Goal: Task Accomplishment & Management: Manage account settings

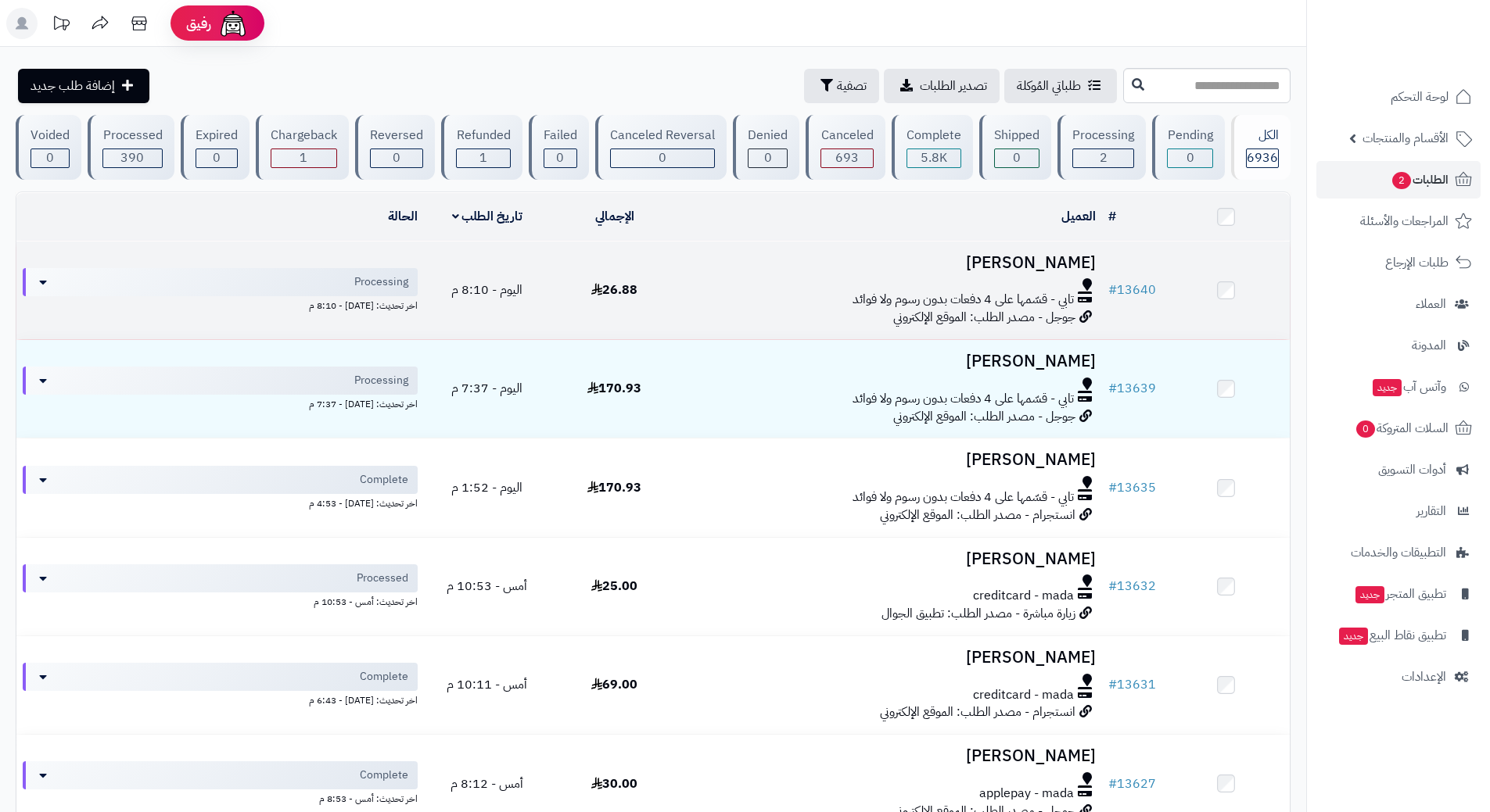
click at [716, 283] on div at bounding box center [889, 284] width 411 height 13
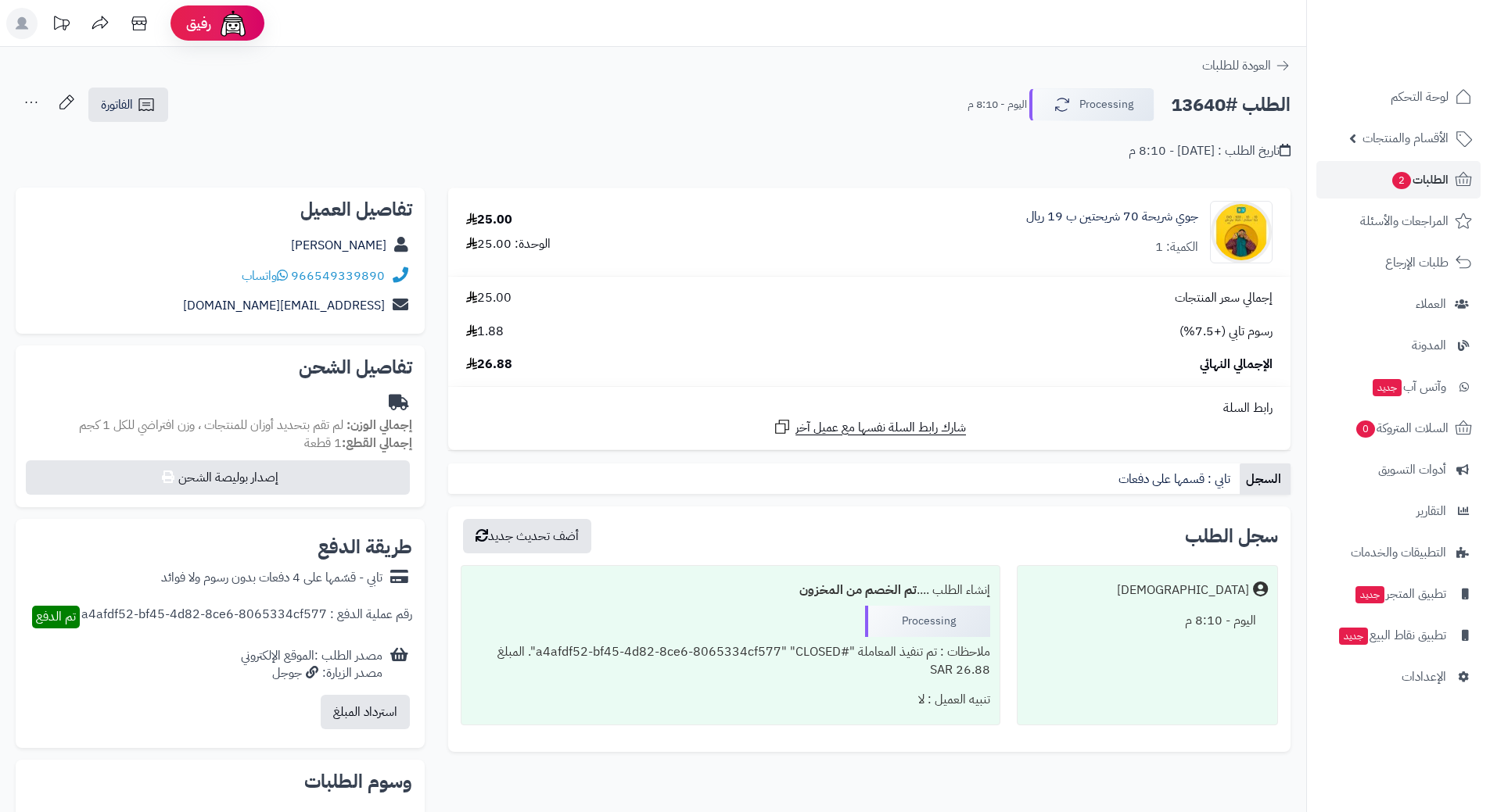
click at [1218, 107] on h2 "الطلب #13640" at bounding box center [1230, 105] width 119 height 32
copy div "الطلب #13640 Processing"
click at [282, 273] on icon at bounding box center [283, 275] width 11 height 13
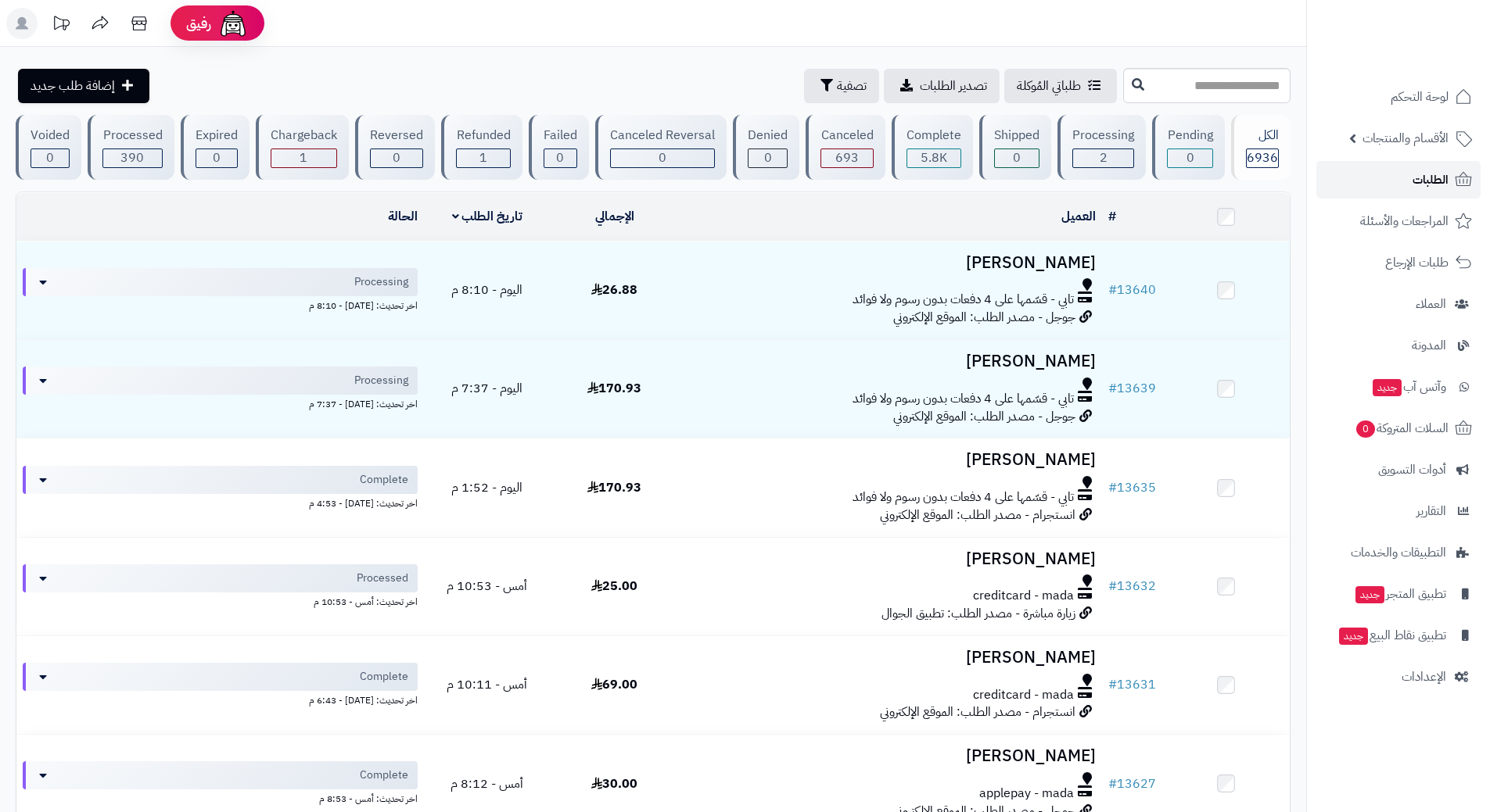
click at [1333, 185] on link "الطلبات" at bounding box center [1398, 180] width 164 height 37
click at [1411, 173] on link "الطلبات" at bounding box center [1398, 180] width 164 height 37
click at [1397, 177] on link "الطلبات" at bounding box center [1398, 180] width 164 height 37
click at [1380, 178] on link "الطلبات" at bounding box center [1398, 180] width 164 height 37
click at [1357, 137] on link "الأقسام والمنتجات" at bounding box center [1398, 138] width 164 height 37
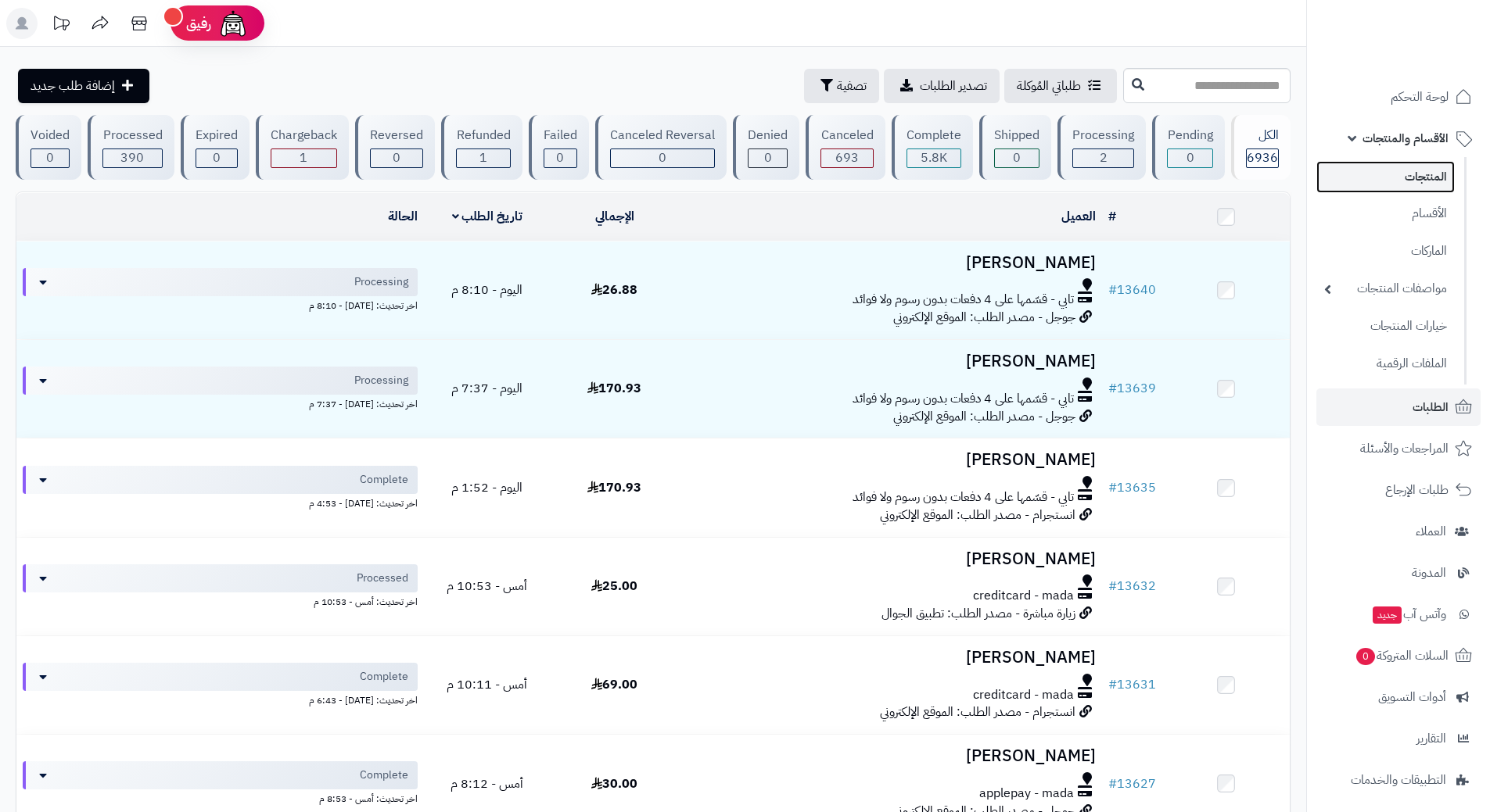
click at [1374, 191] on link "المنتجات" at bounding box center [1385, 177] width 139 height 32
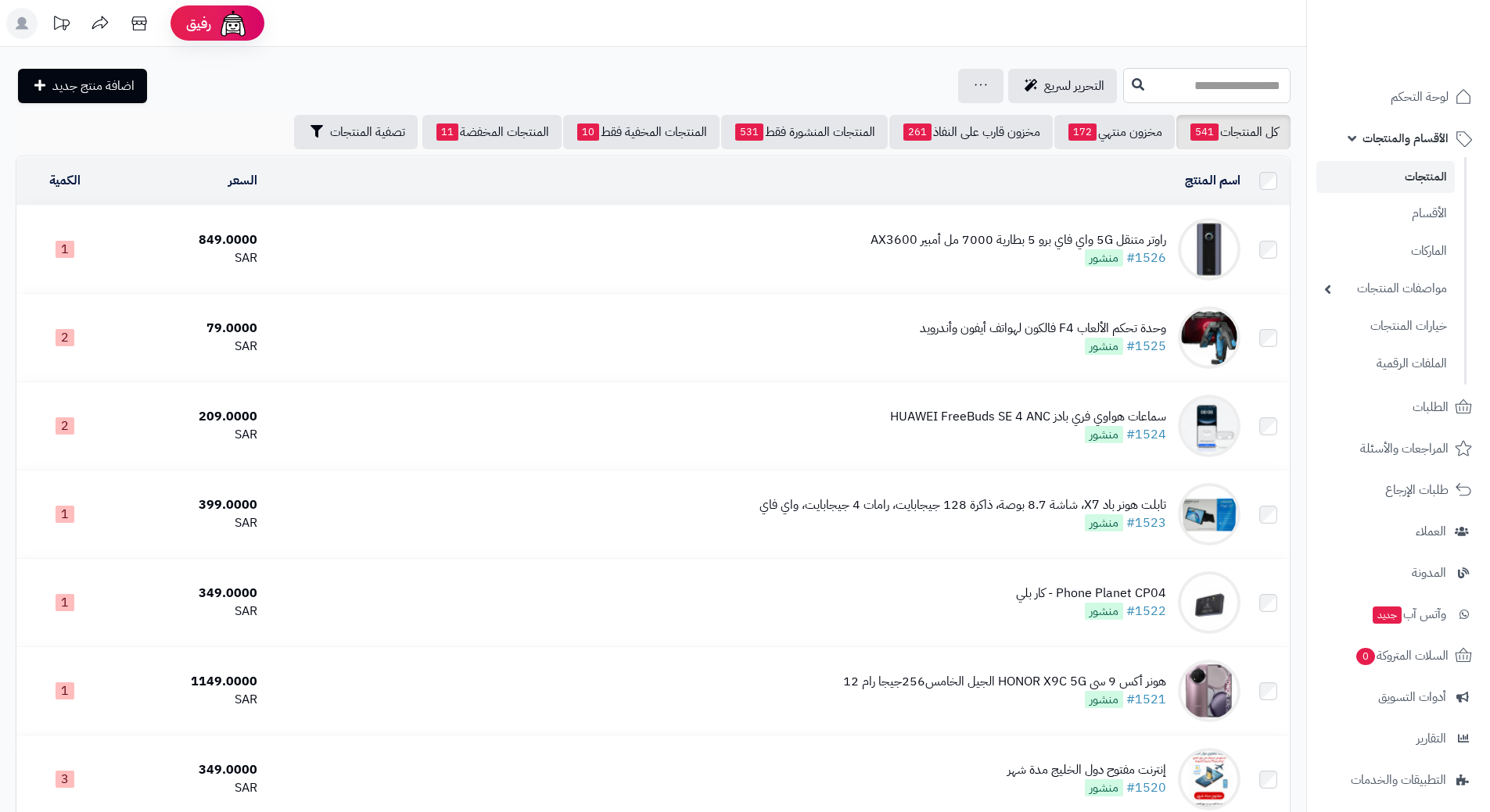
click at [1129, 96] on input "text" at bounding box center [1206, 86] width 168 height 36
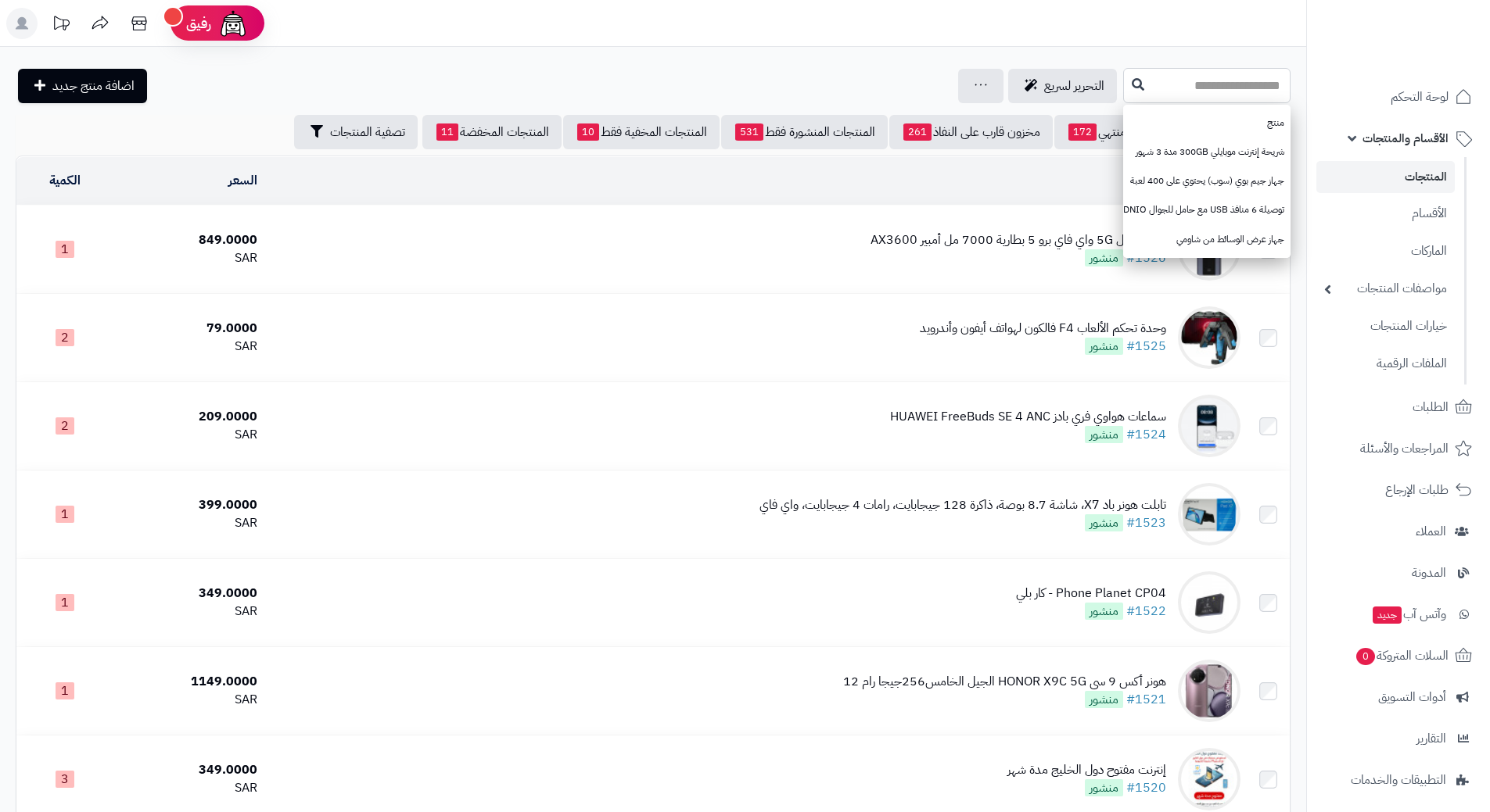
click at [1123, 86] on input "text" at bounding box center [1206, 86] width 168 height 36
type input "***"
click at [1132, 79] on icon at bounding box center [1138, 84] width 13 height 13
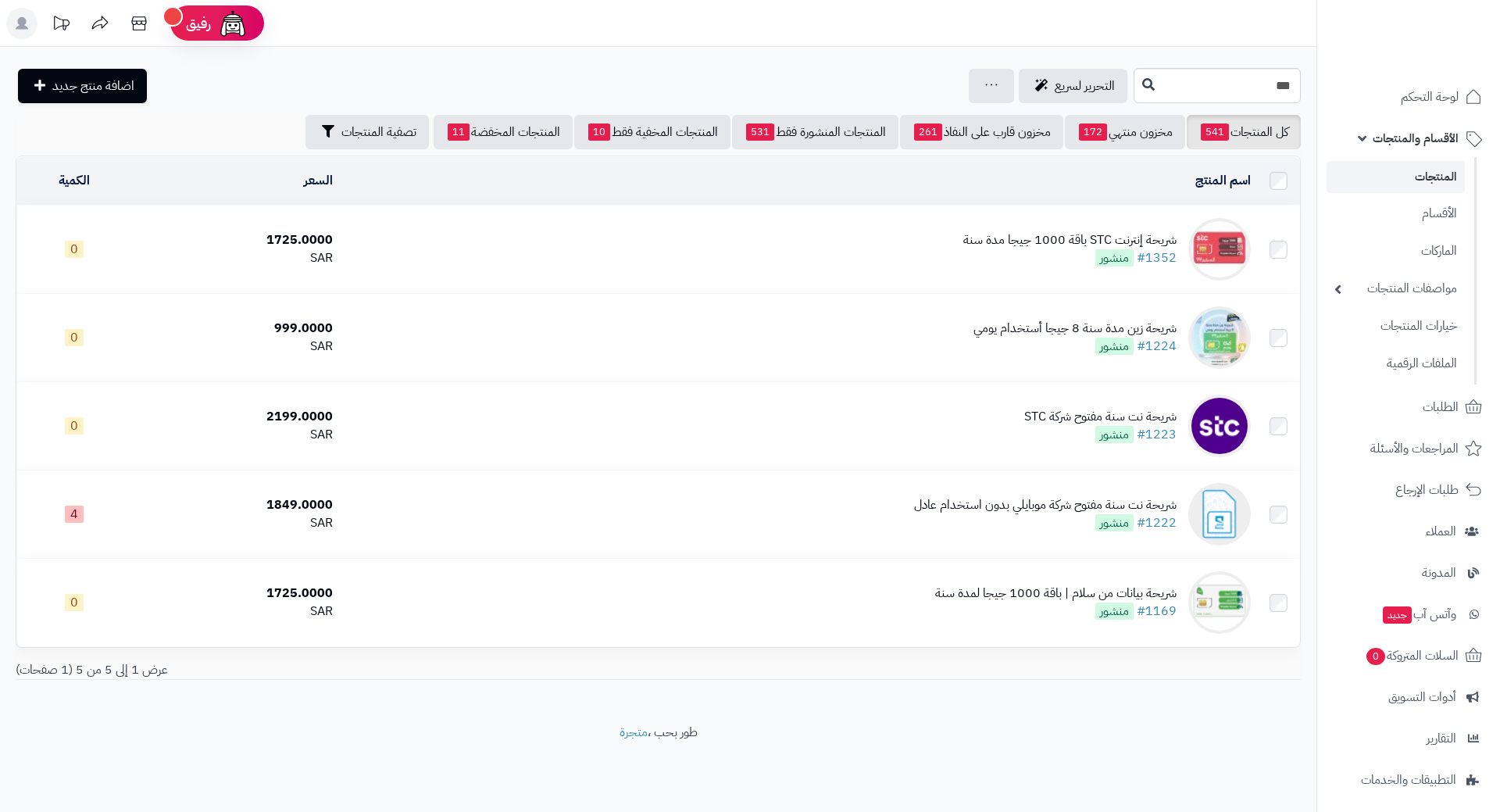
click at [1378, 145] on span "الأقسام والمنتجات" at bounding box center [1416, 139] width 86 height 22
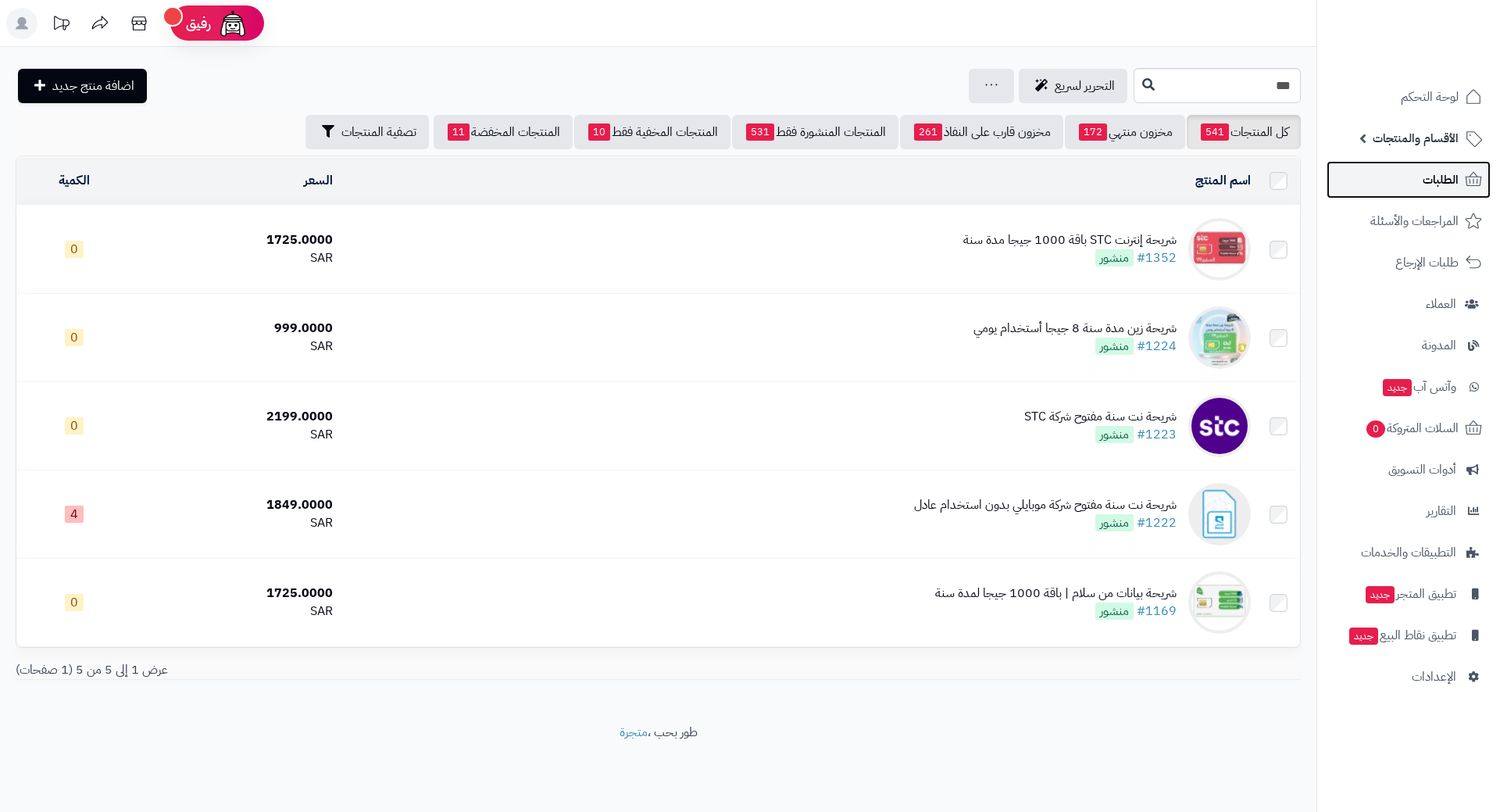
click at [1392, 180] on link "الطلبات" at bounding box center [1409, 180] width 164 height 37
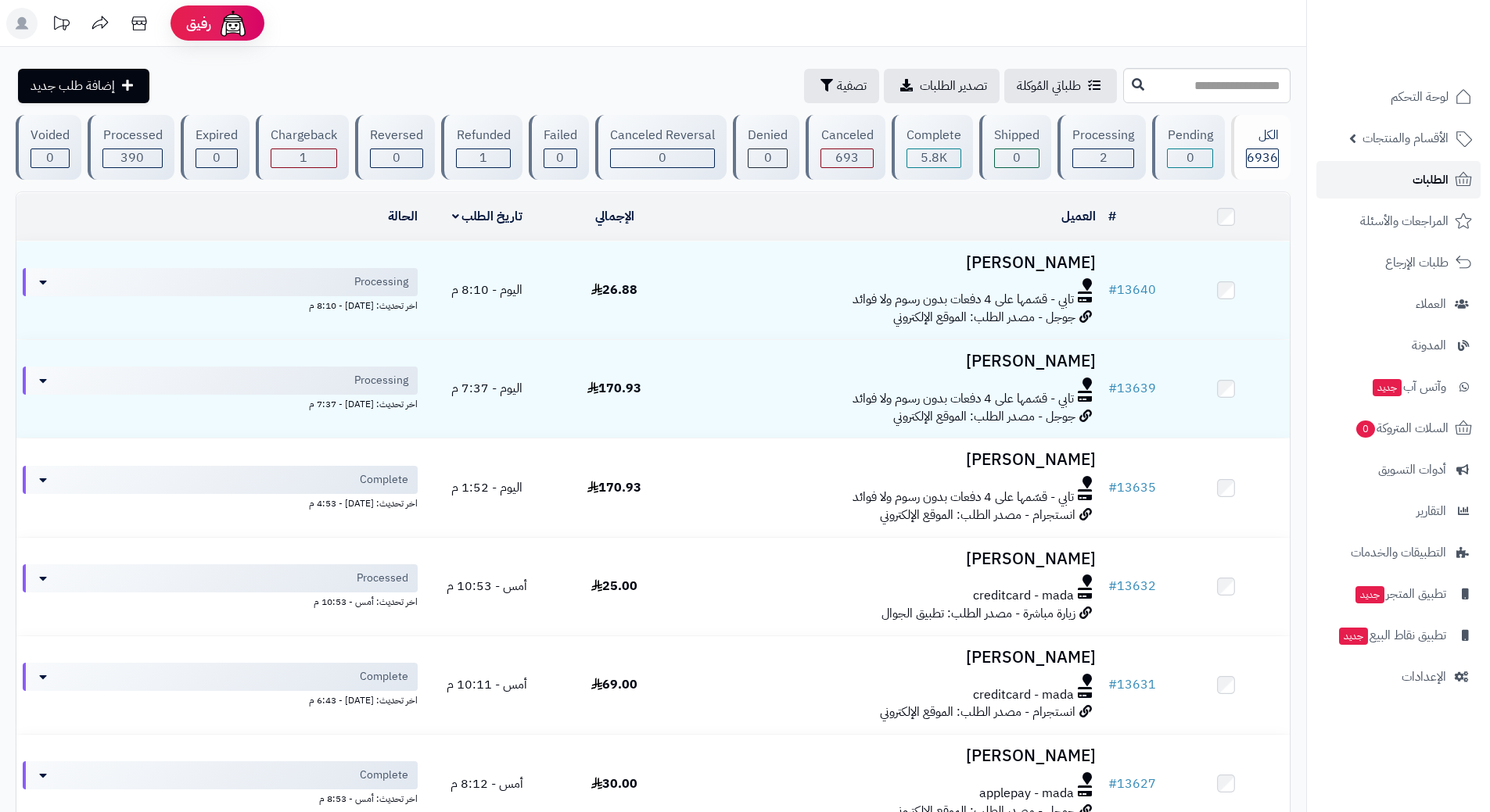
click at [1409, 185] on link "الطلبات" at bounding box center [1398, 180] width 164 height 37
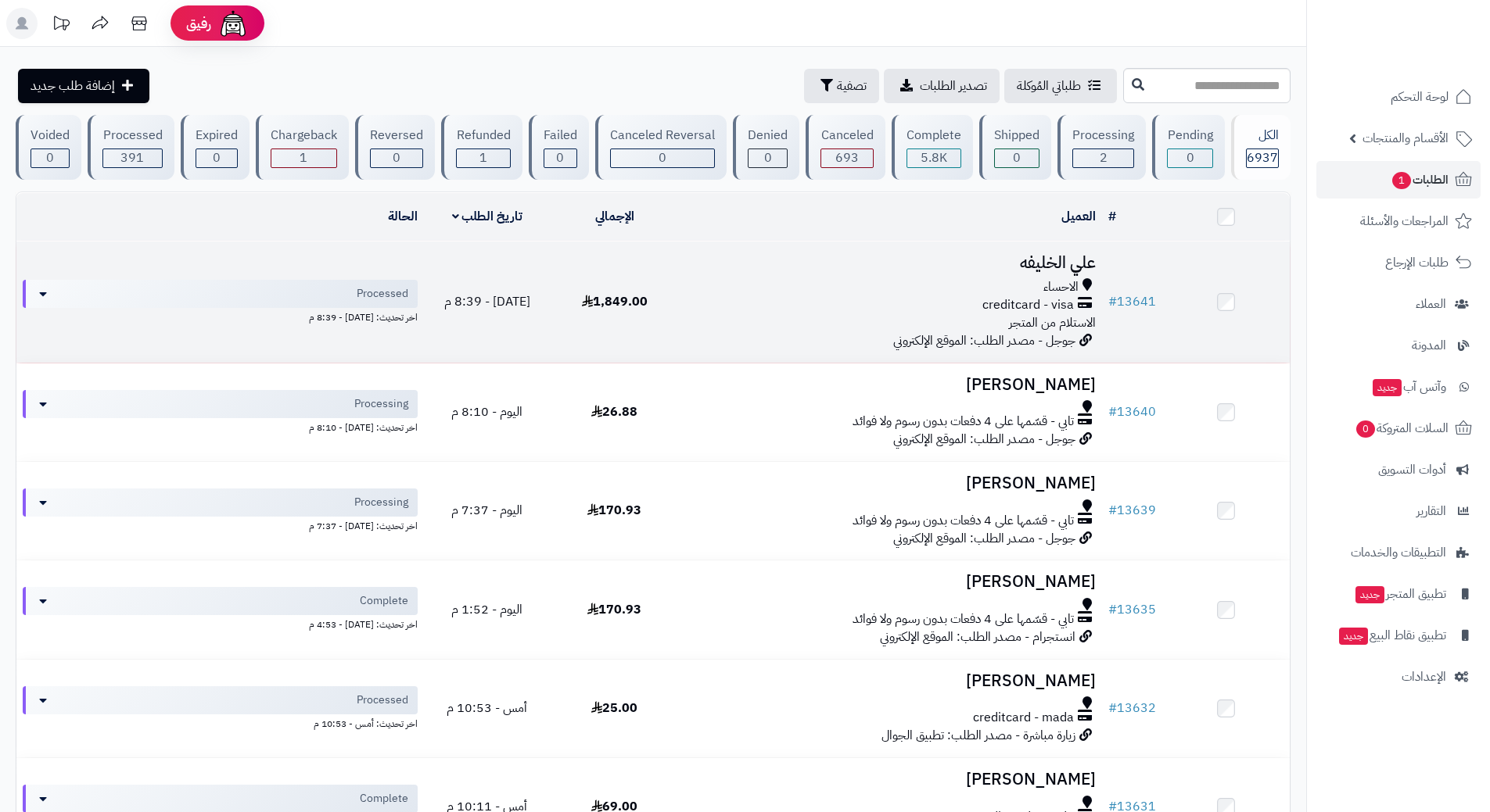
click at [768, 298] on div "creditcard - visa" at bounding box center [889, 305] width 411 height 18
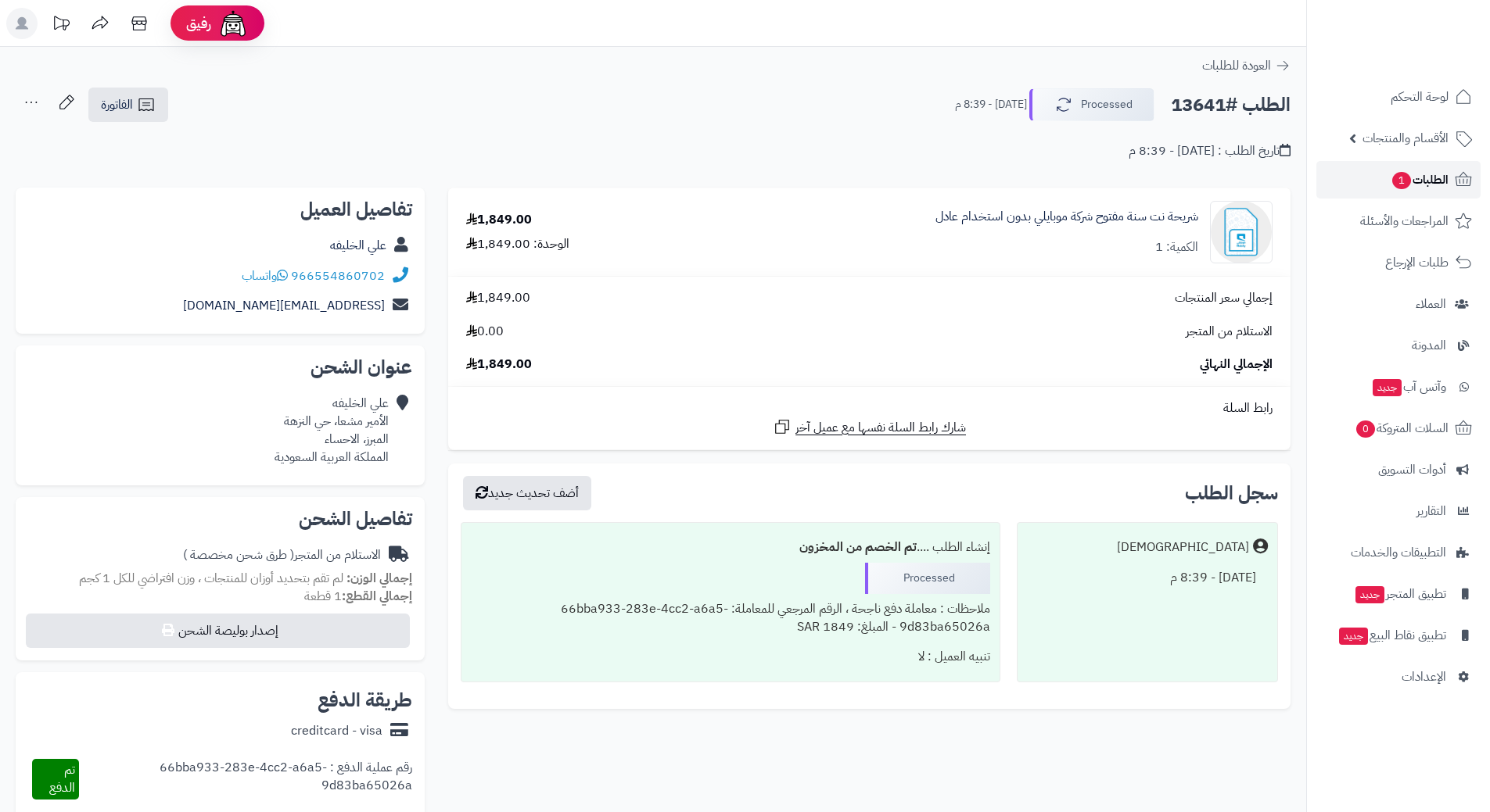
click at [1381, 177] on link "الطلبات 1" at bounding box center [1398, 180] width 164 height 37
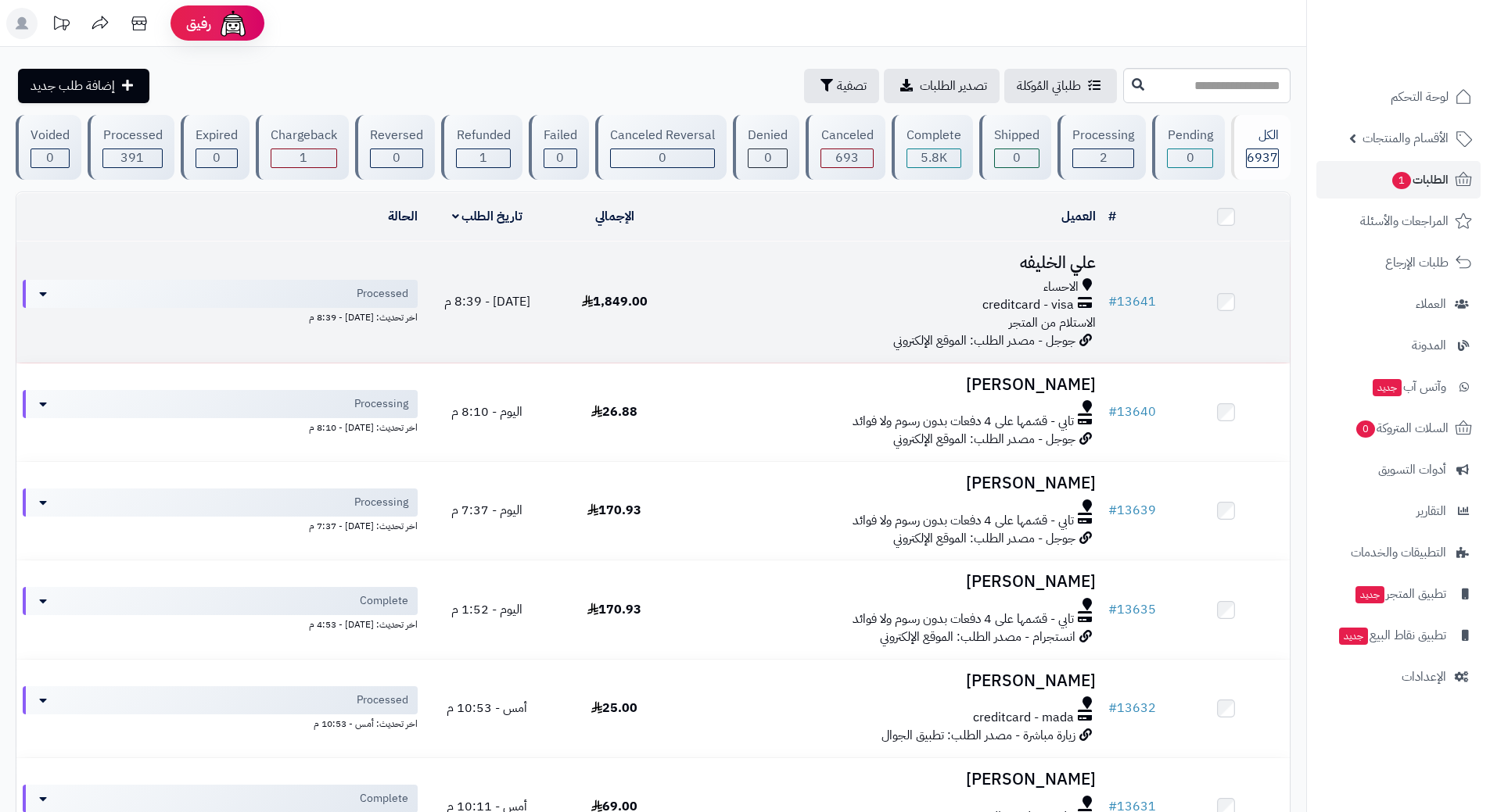
click at [746, 302] on div "creditcard - visa" at bounding box center [889, 305] width 411 height 18
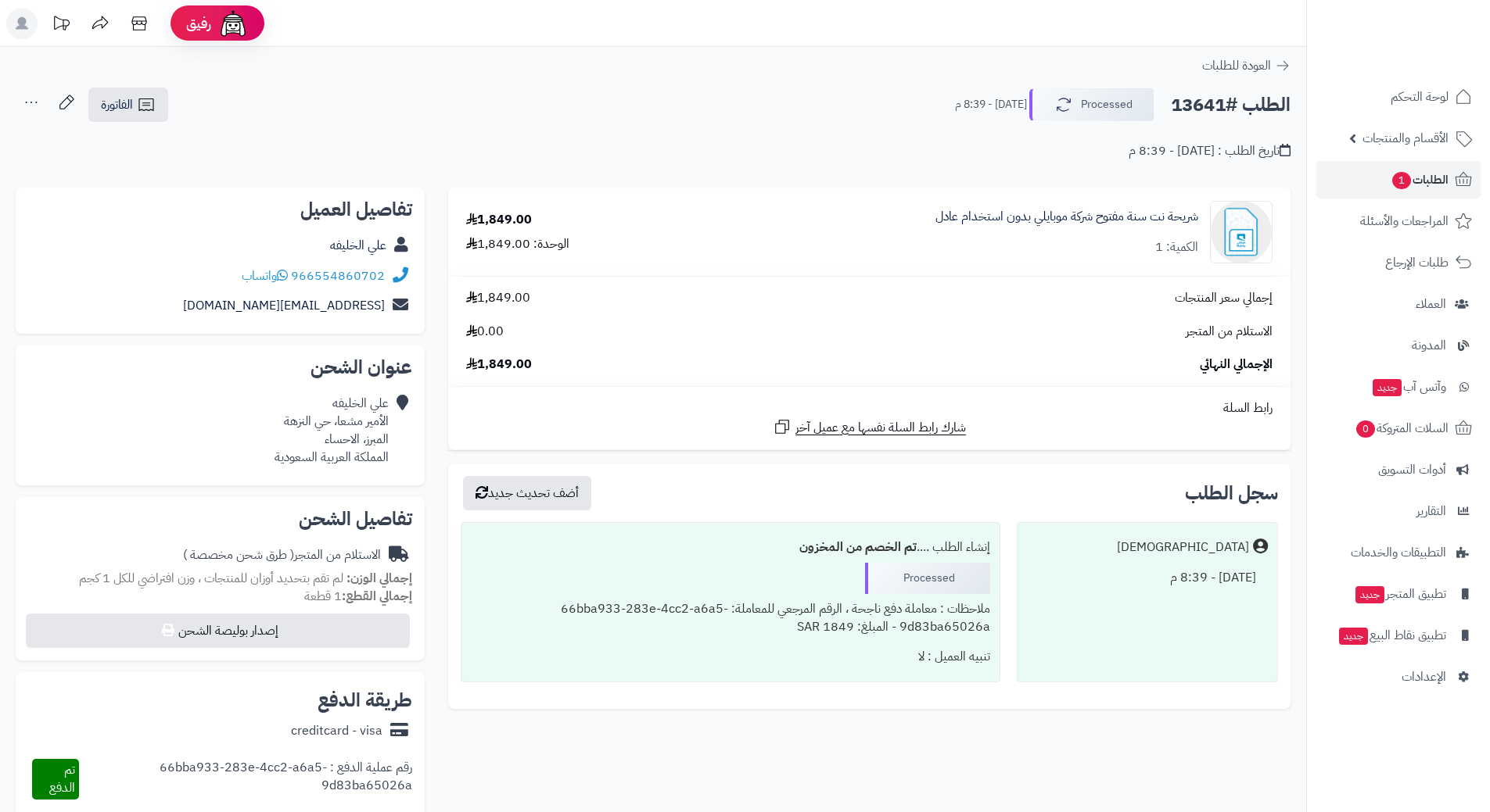
click at [1216, 109] on h2 "الطلب #13641" at bounding box center [1230, 105] width 119 height 32
drag, startPoint x: 1217, startPoint y: 108, endPoint x: 516, endPoint y: 190, distance: 705.8
click at [526, 187] on div "**********" at bounding box center [653, 587] width 1306 height 1082
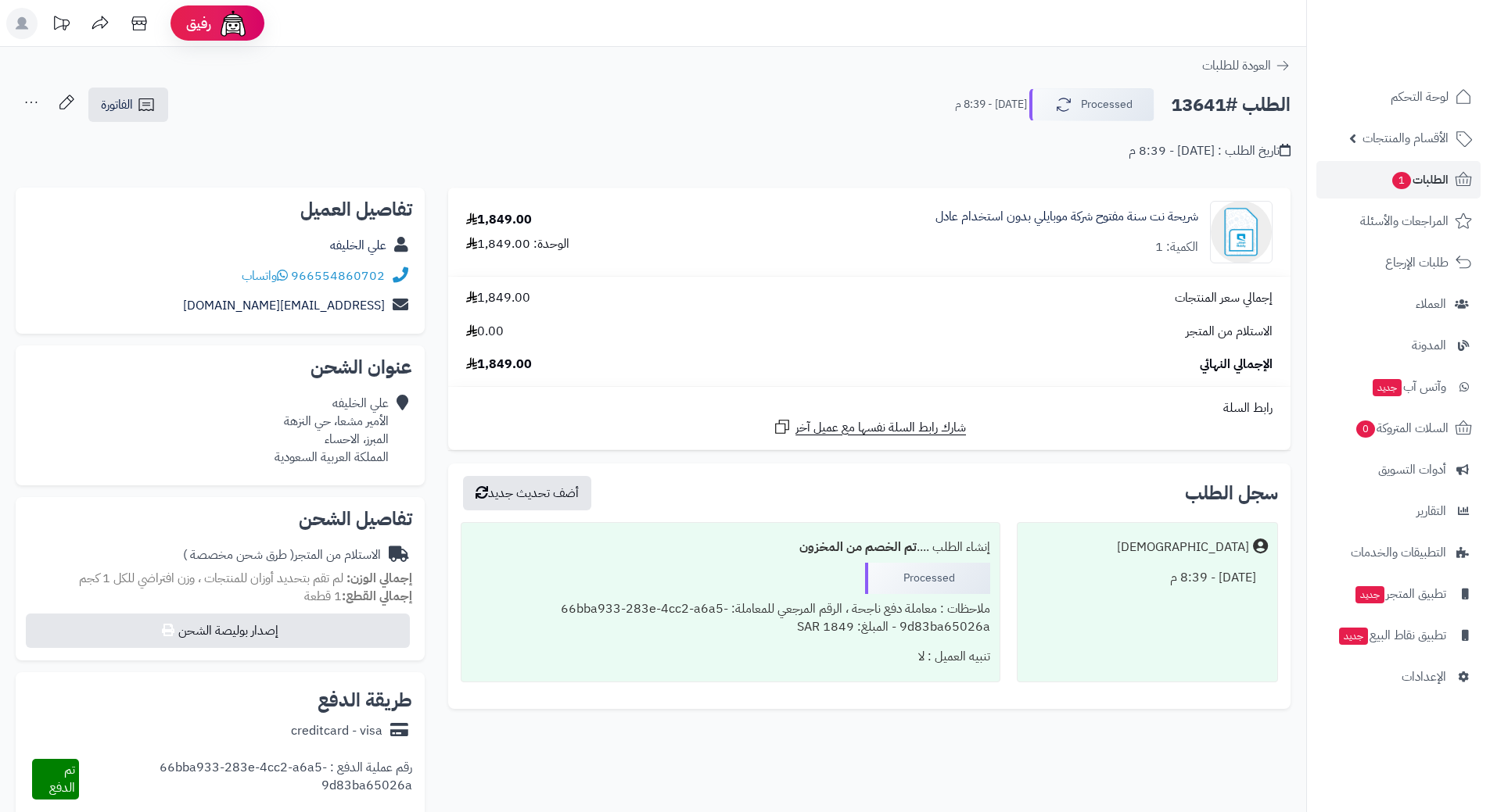
click at [498, 217] on div "1,849.00" at bounding box center [499, 221] width 66 height 18
copy div "1,849.00"
click at [1200, 113] on h2 "الطلب #13641" at bounding box center [1230, 105] width 119 height 32
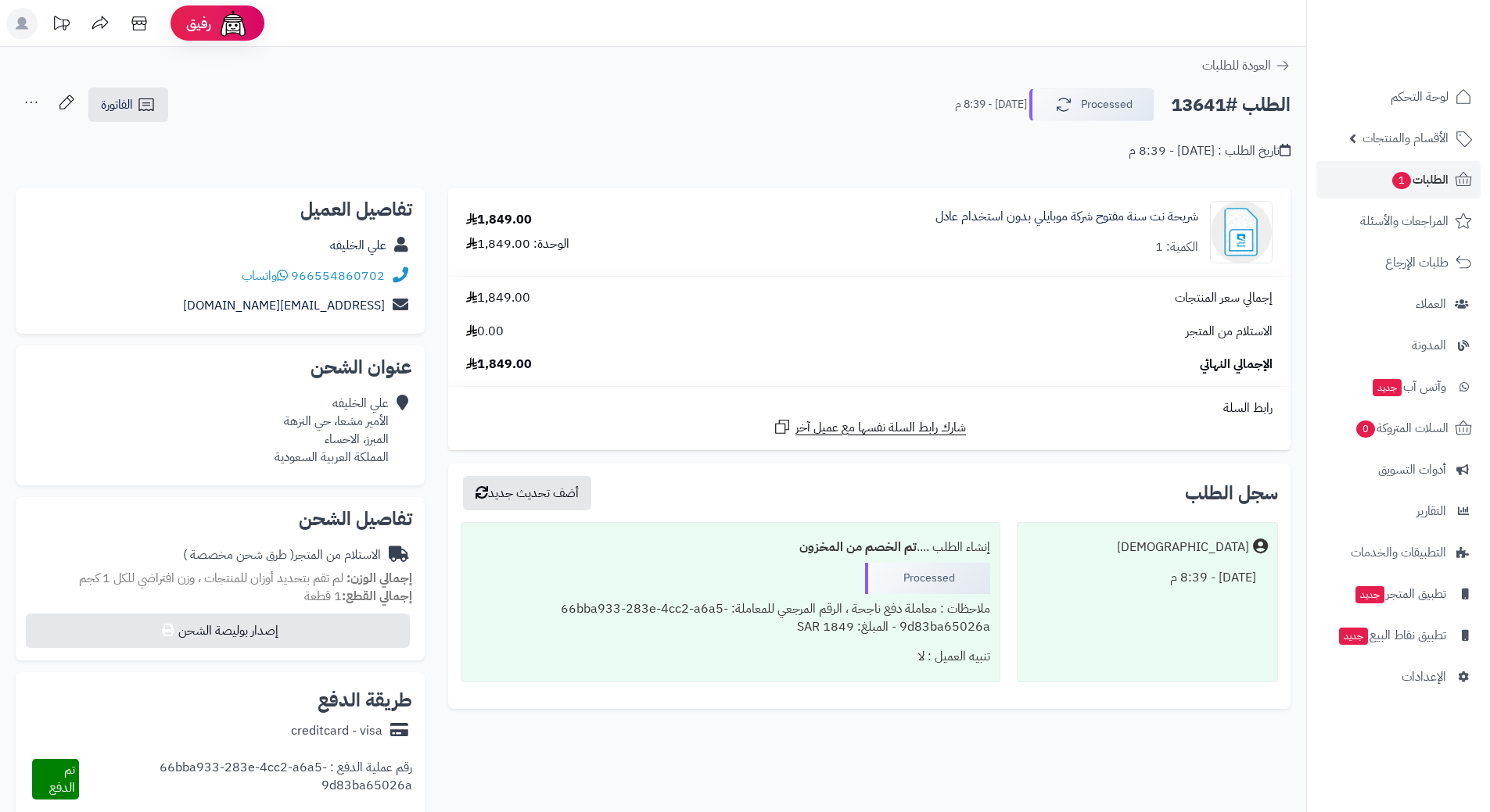
click at [1200, 113] on h2 "الطلب #13641" at bounding box center [1230, 105] width 119 height 32
copy div "الطلب #13641 Processed"
click at [1391, 178] on span "الطلبات 1" at bounding box center [1419, 180] width 57 height 22
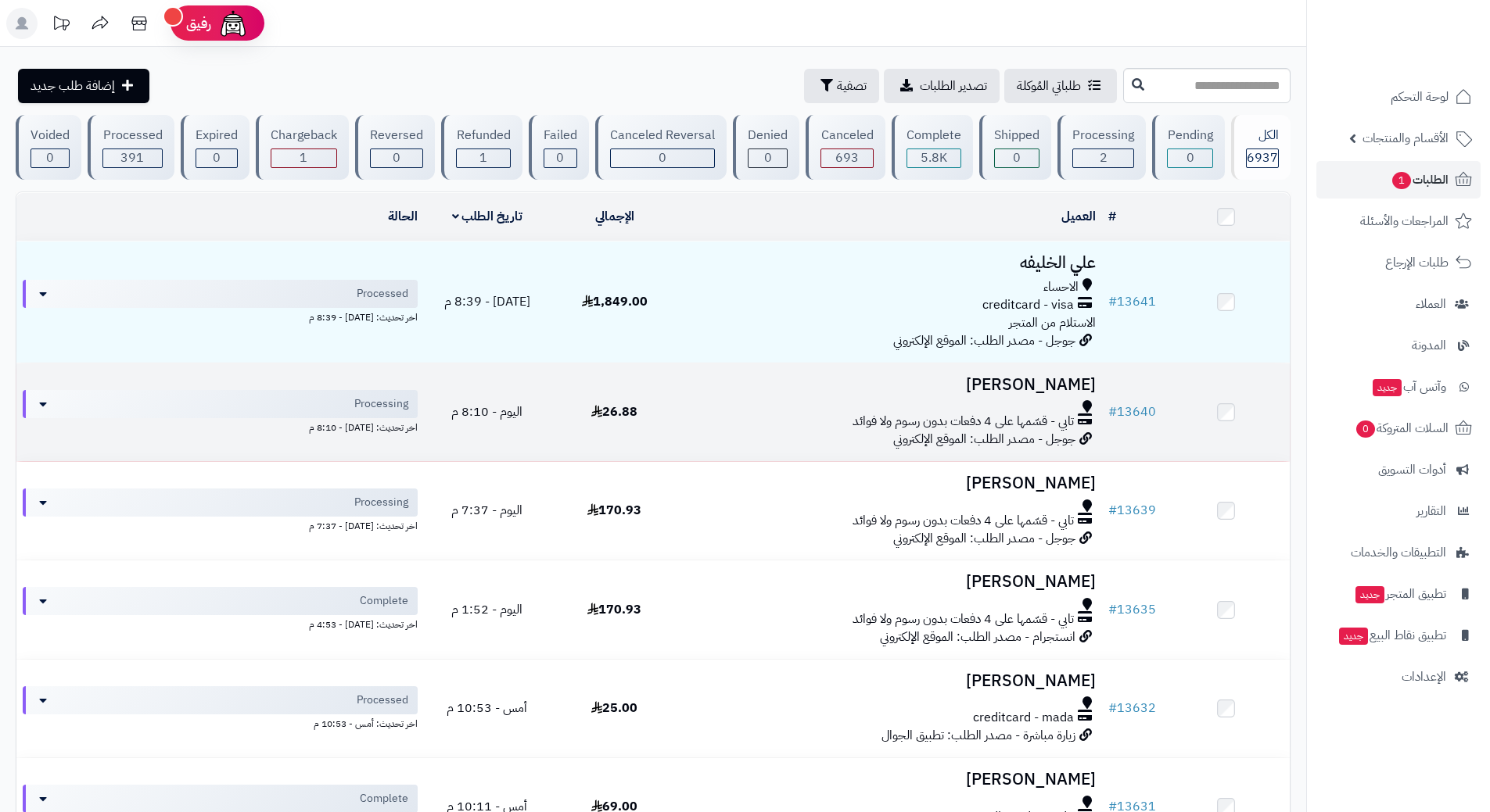
click at [693, 400] on div at bounding box center [889, 406] width 411 height 13
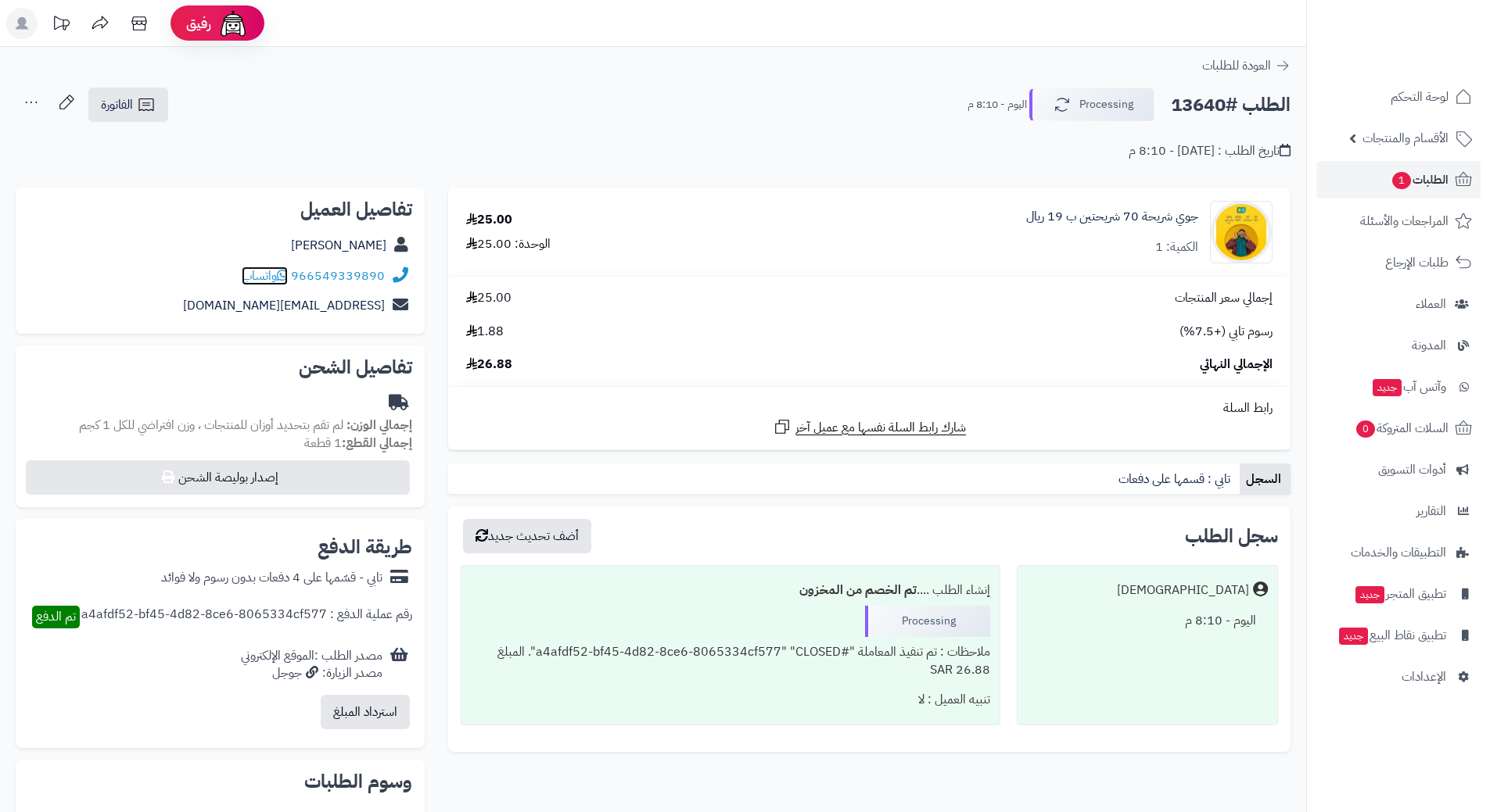
click at [283, 271] on icon at bounding box center [283, 275] width 11 height 13
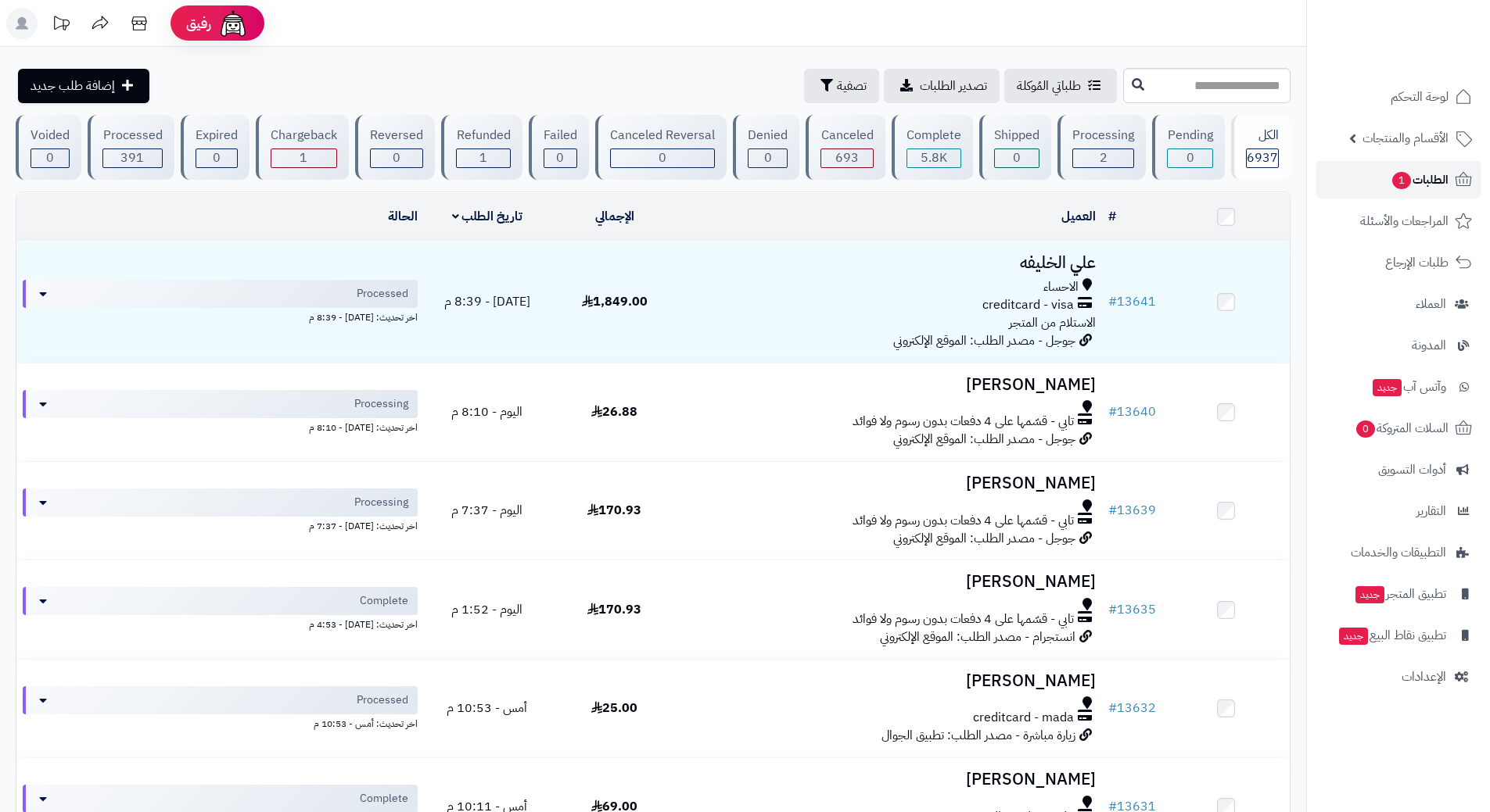
click at [1351, 177] on link "الطلبات 1" at bounding box center [1398, 180] width 164 height 37
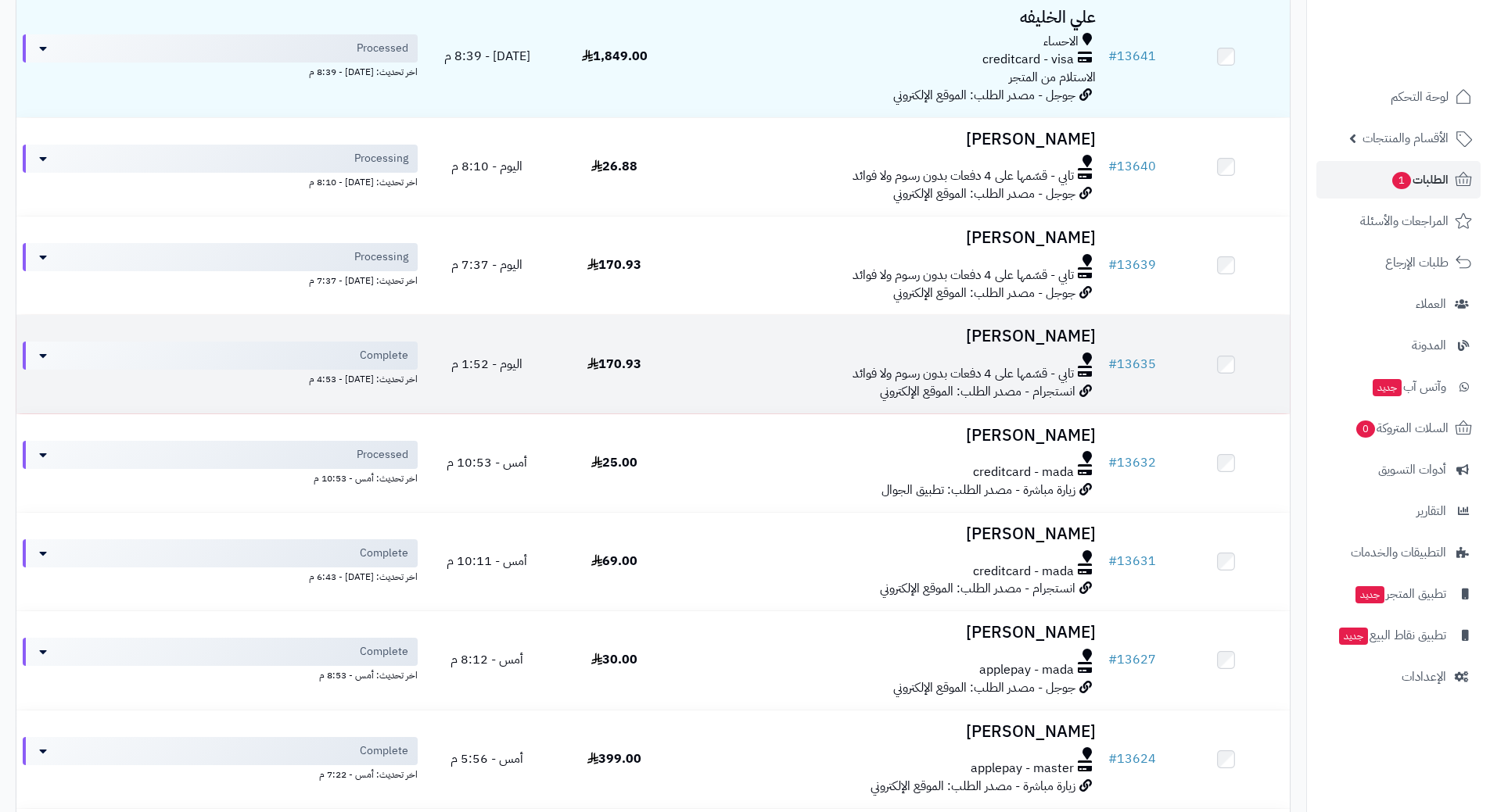
scroll to position [313, 0]
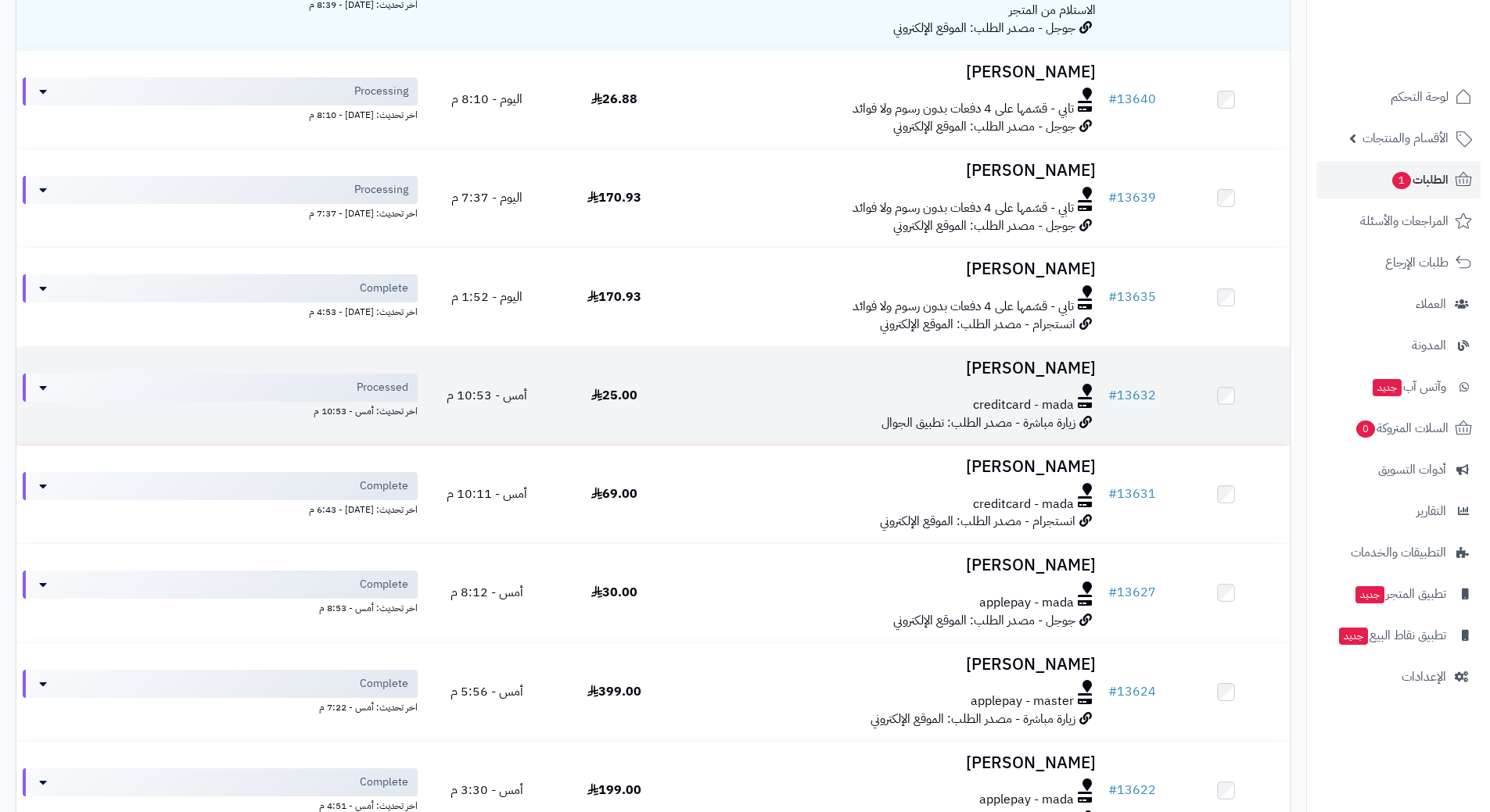
click at [688, 406] on div "creditcard - mada" at bounding box center [889, 406] width 411 height 18
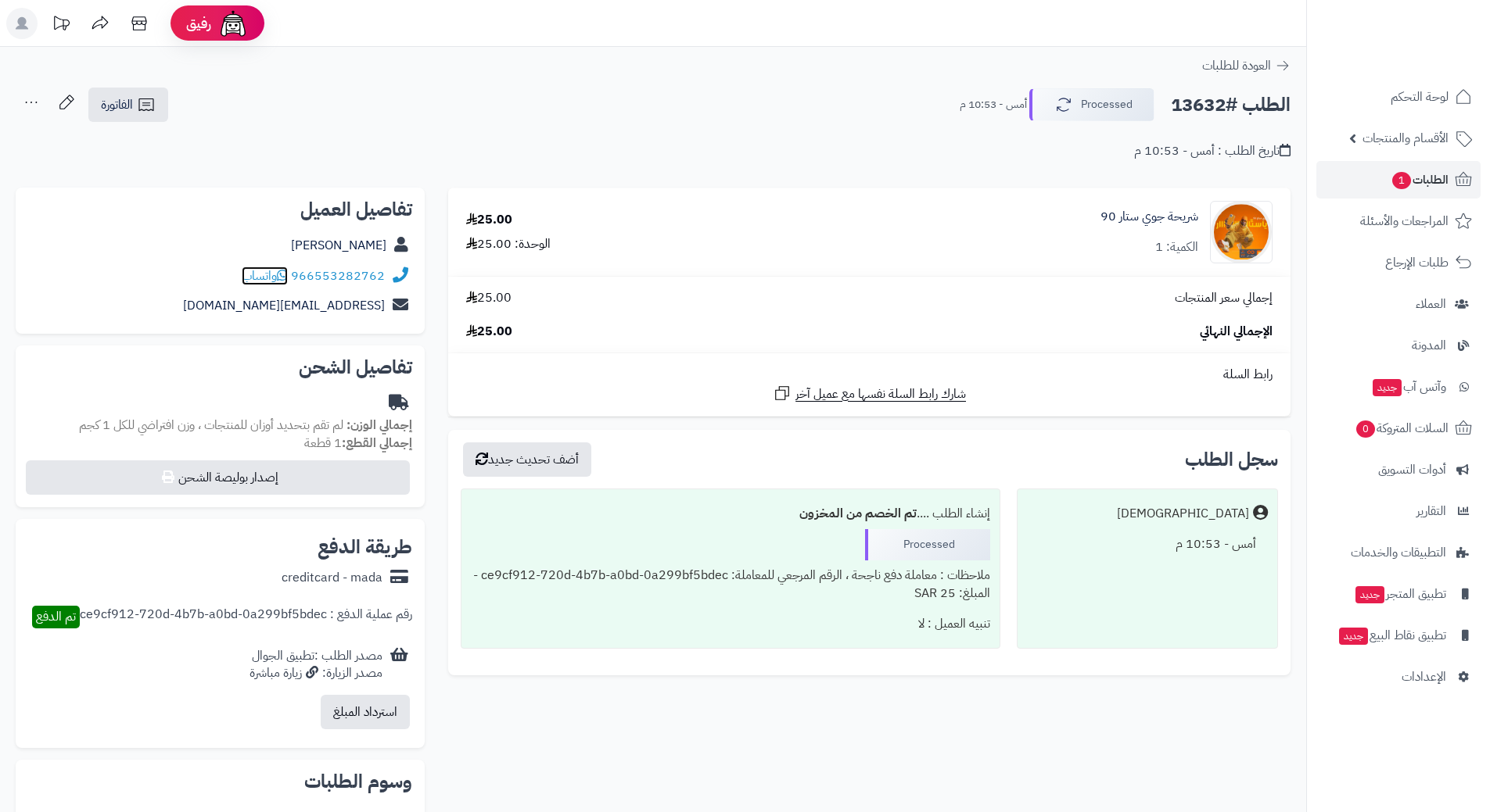
click at [284, 277] on icon at bounding box center [283, 275] width 11 height 13
click at [1061, 93] on button "Processed" at bounding box center [1091, 104] width 125 height 33
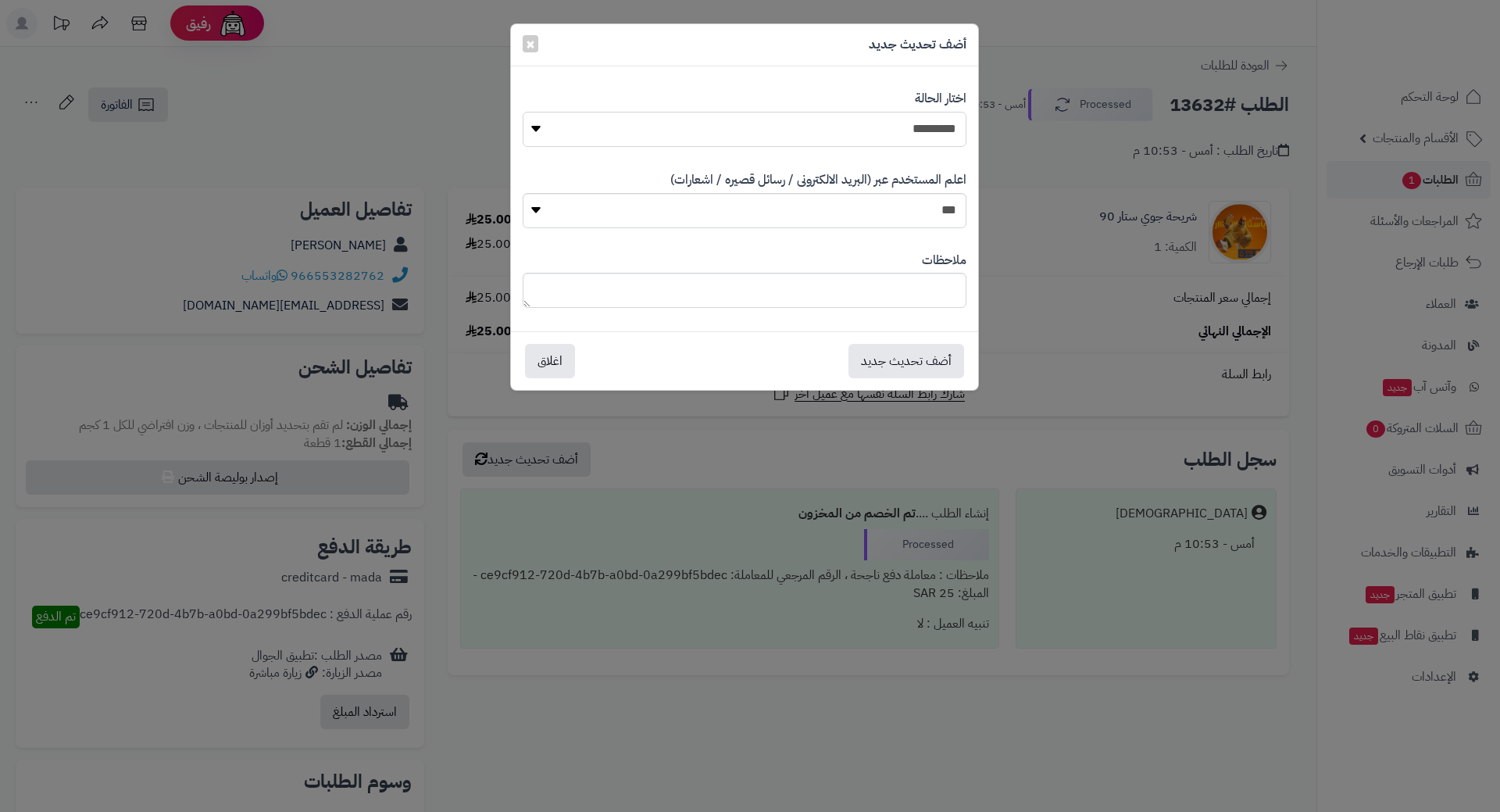
click at [846, 131] on select "**********" at bounding box center [745, 129] width 444 height 36
select select "*"
click at [523, 112] on select "**********" at bounding box center [745, 129] width 444 height 36
click at [867, 357] on button "أضف تحديث جديد" at bounding box center [906, 360] width 116 height 35
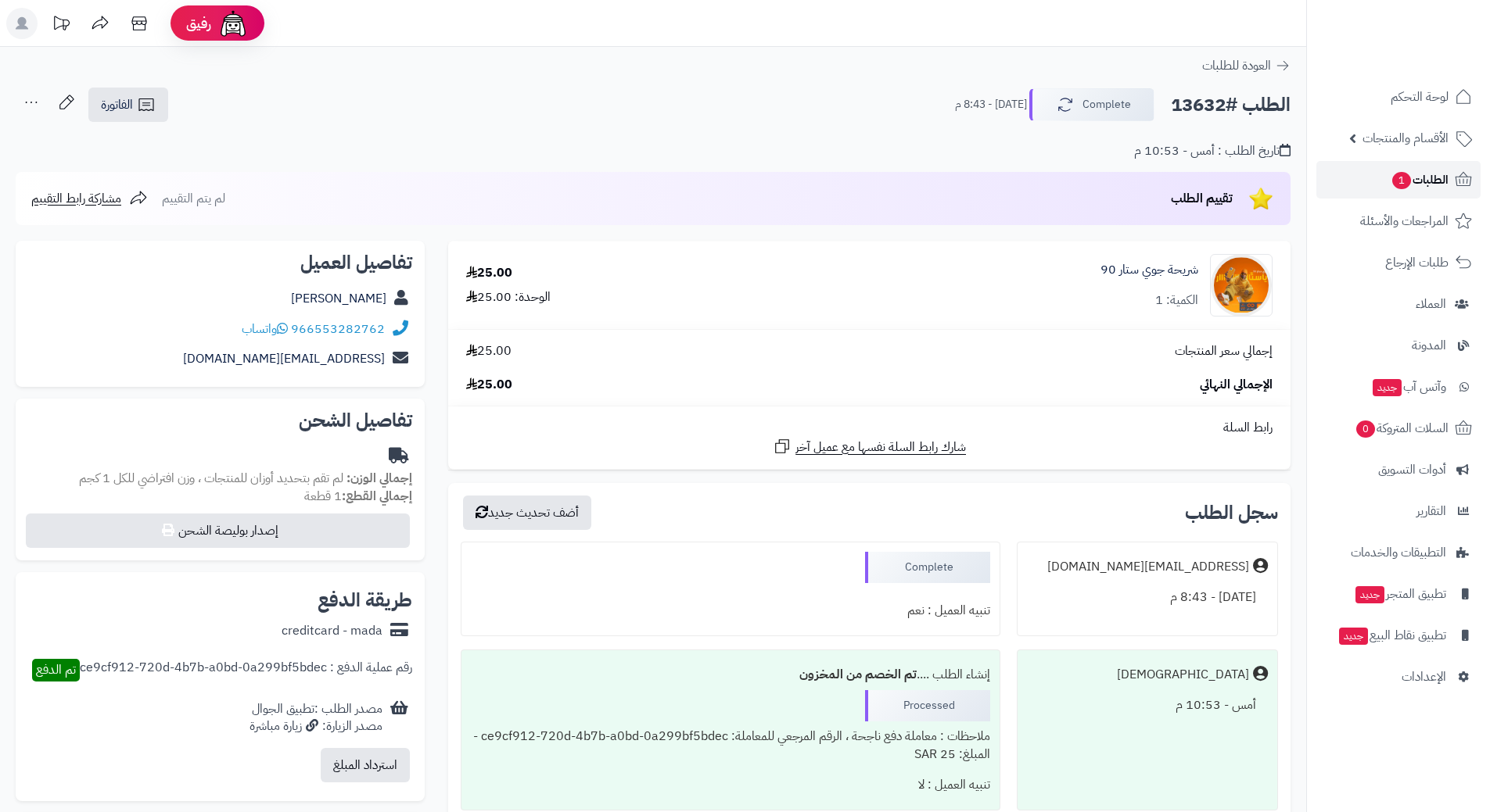
click at [1373, 183] on link "الطلبات 1" at bounding box center [1398, 180] width 164 height 37
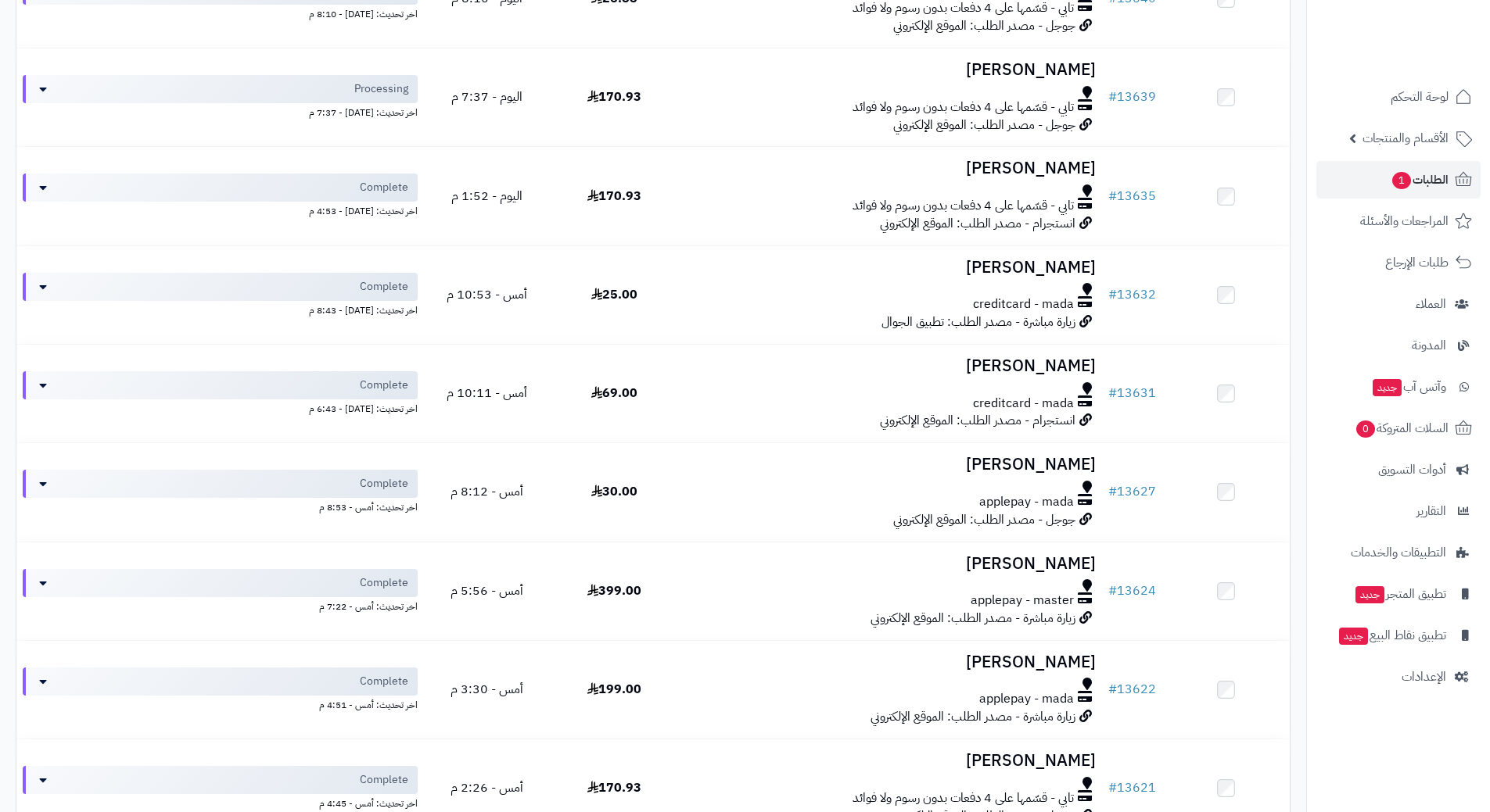
scroll to position [390, 0]
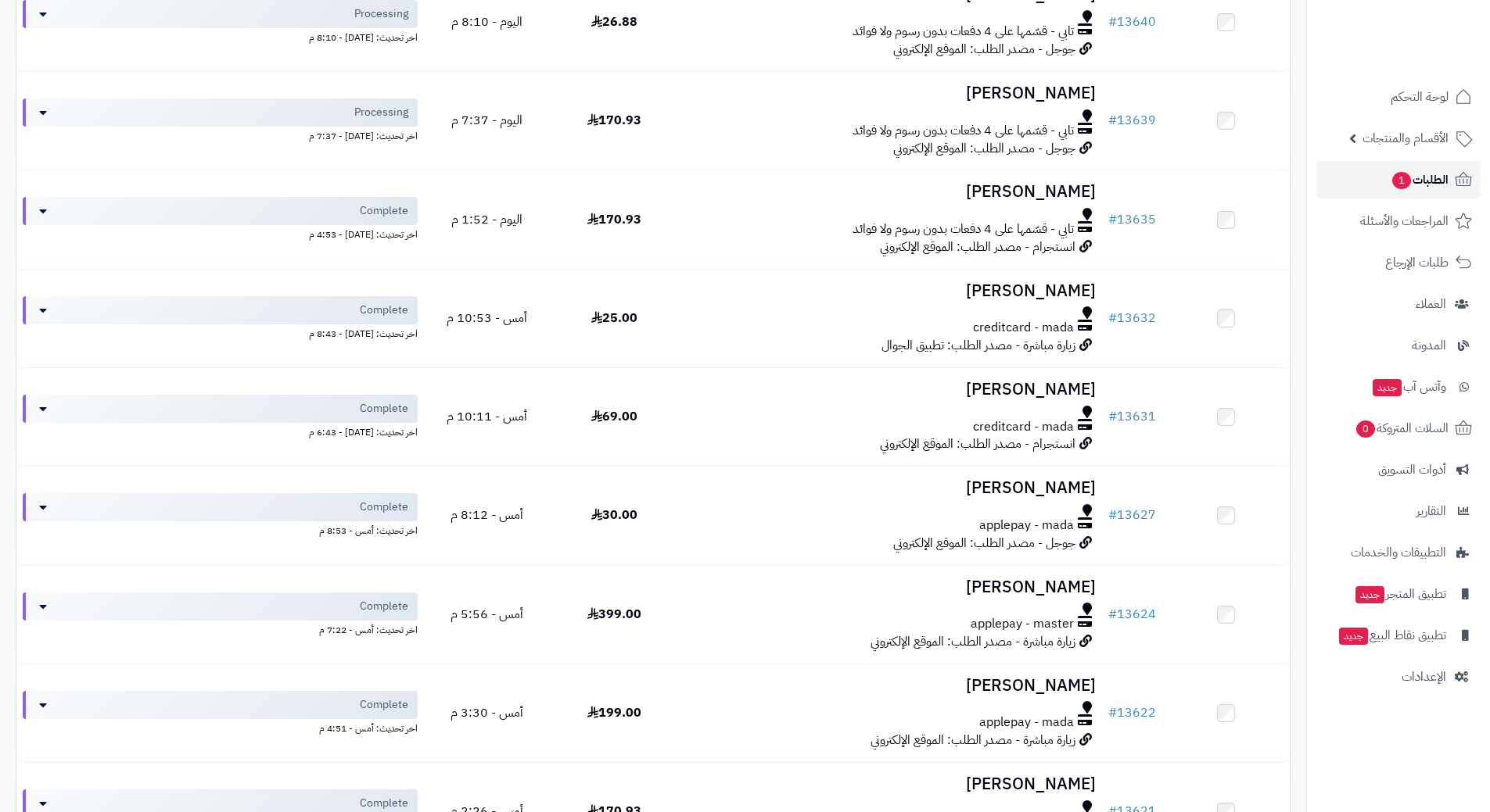
click at [1364, 177] on link "الطلبات 1" at bounding box center [1398, 180] width 164 height 37
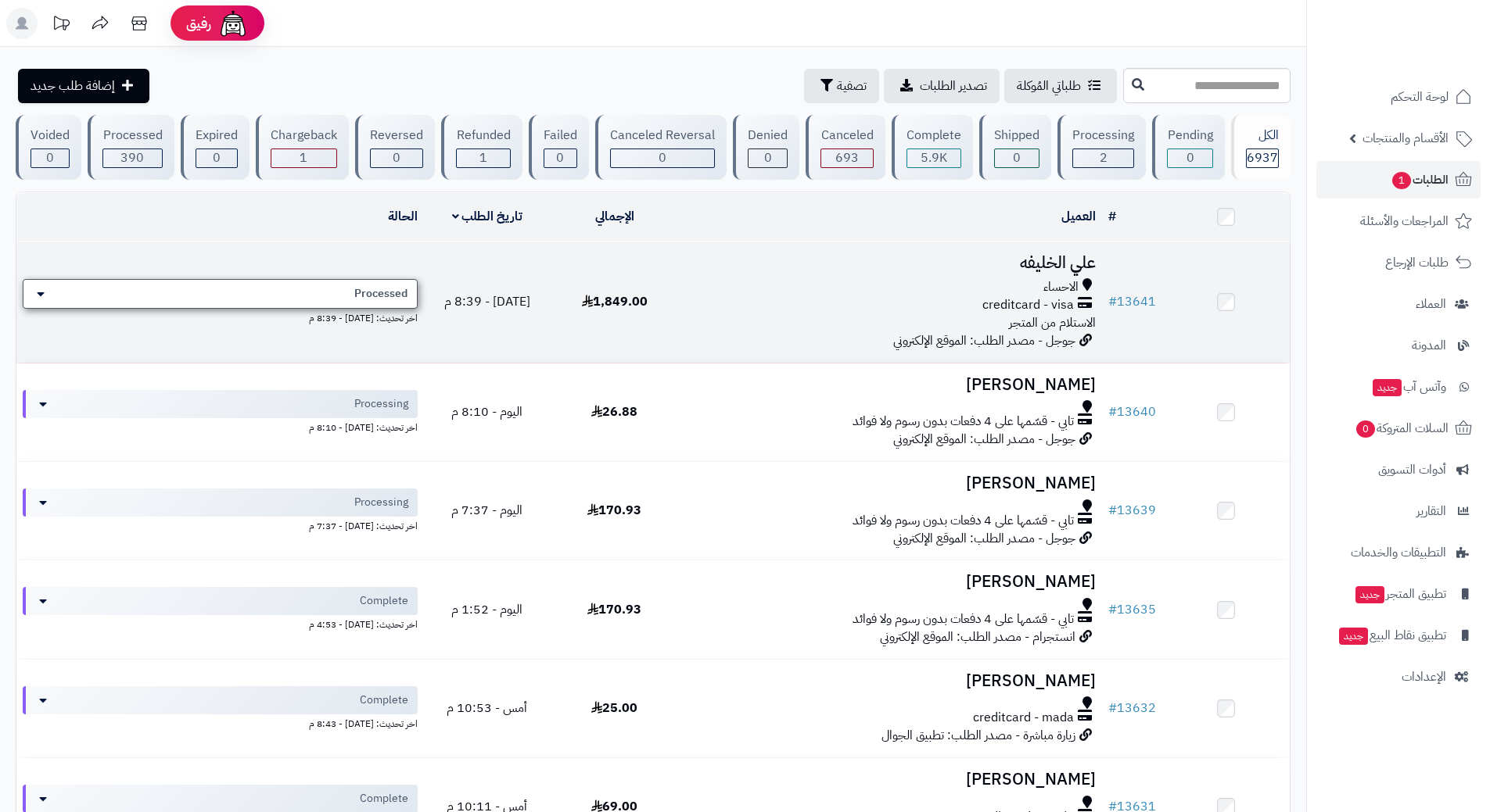
click at [360, 288] on span "Processed" at bounding box center [380, 293] width 53 height 15
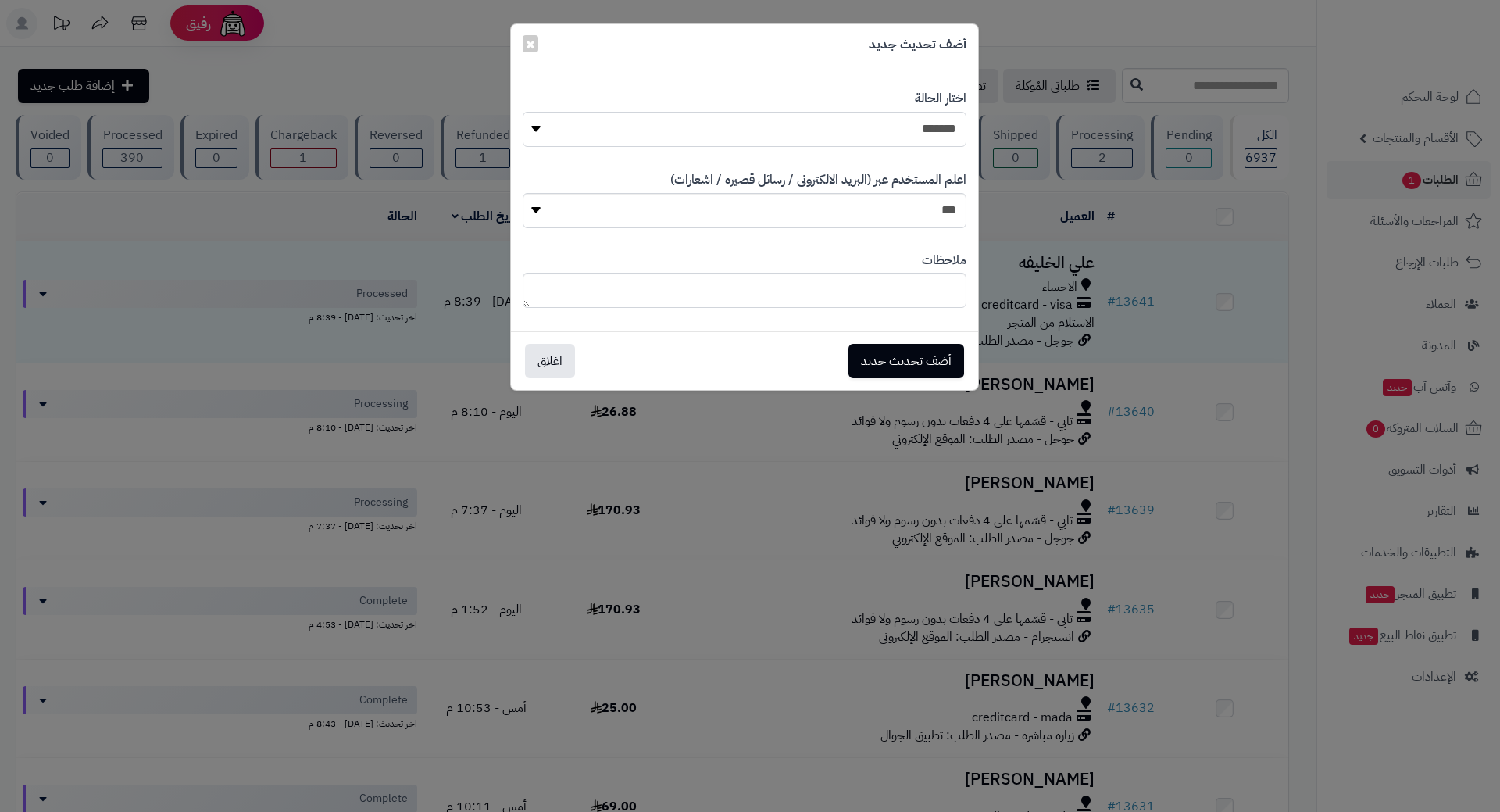
drag, startPoint x: 688, startPoint y: 129, endPoint x: 697, endPoint y: 145, distance: 18.4
click at [688, 129] on select "**********" at bounding box center [745, 129] width 444 height 36
select select "*"
click at [523, 112] on select "**********" at bounding box center [745, 129] width 444 height 36
click at [864, 359] on button "أضف تحديث جديد" at bounding box center [906, 360] width 116 height 35
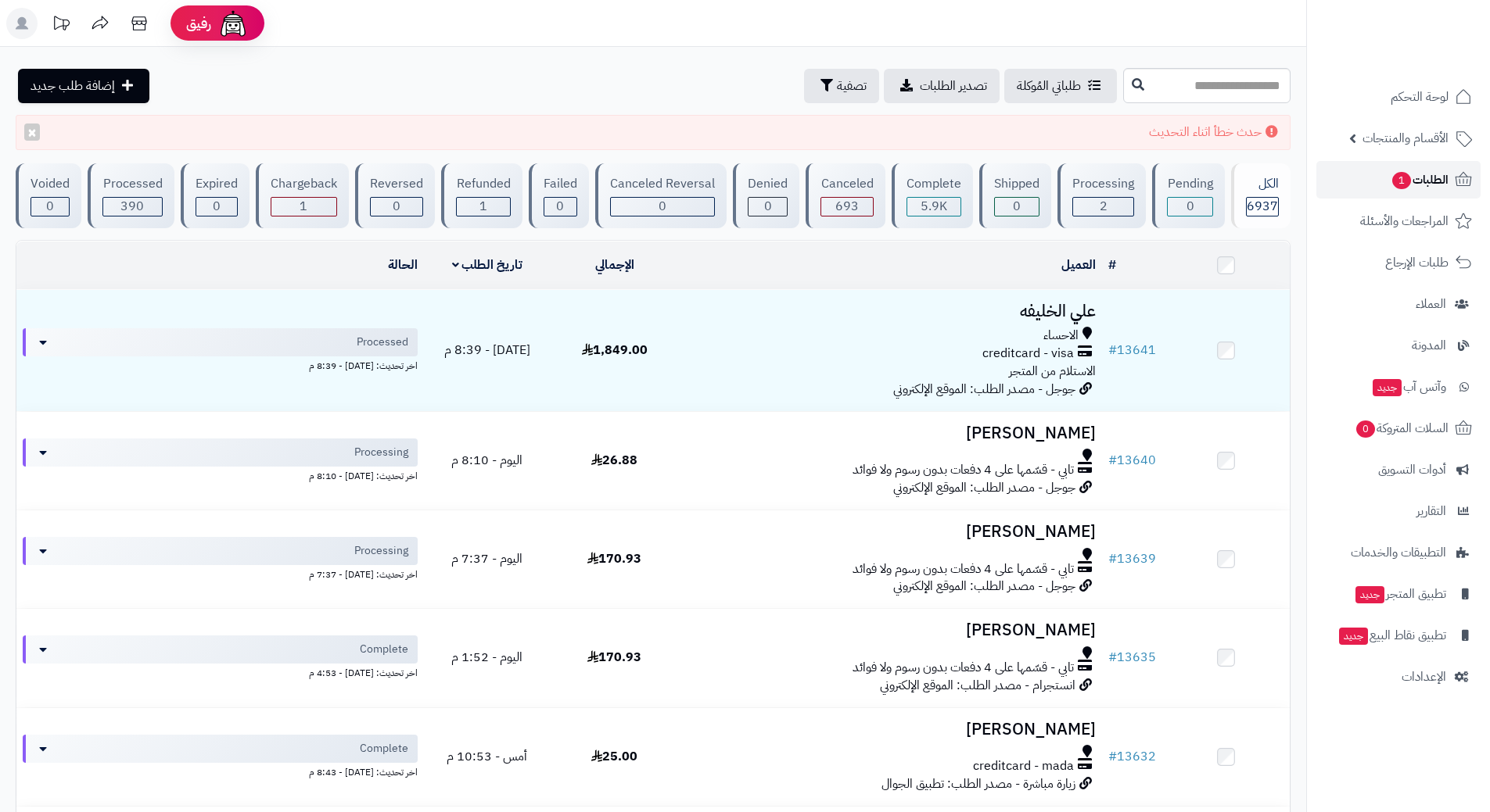
click at [1350, 182] on link "الطلبات 1" at bounding box center [1398, 180] width 164 height 37
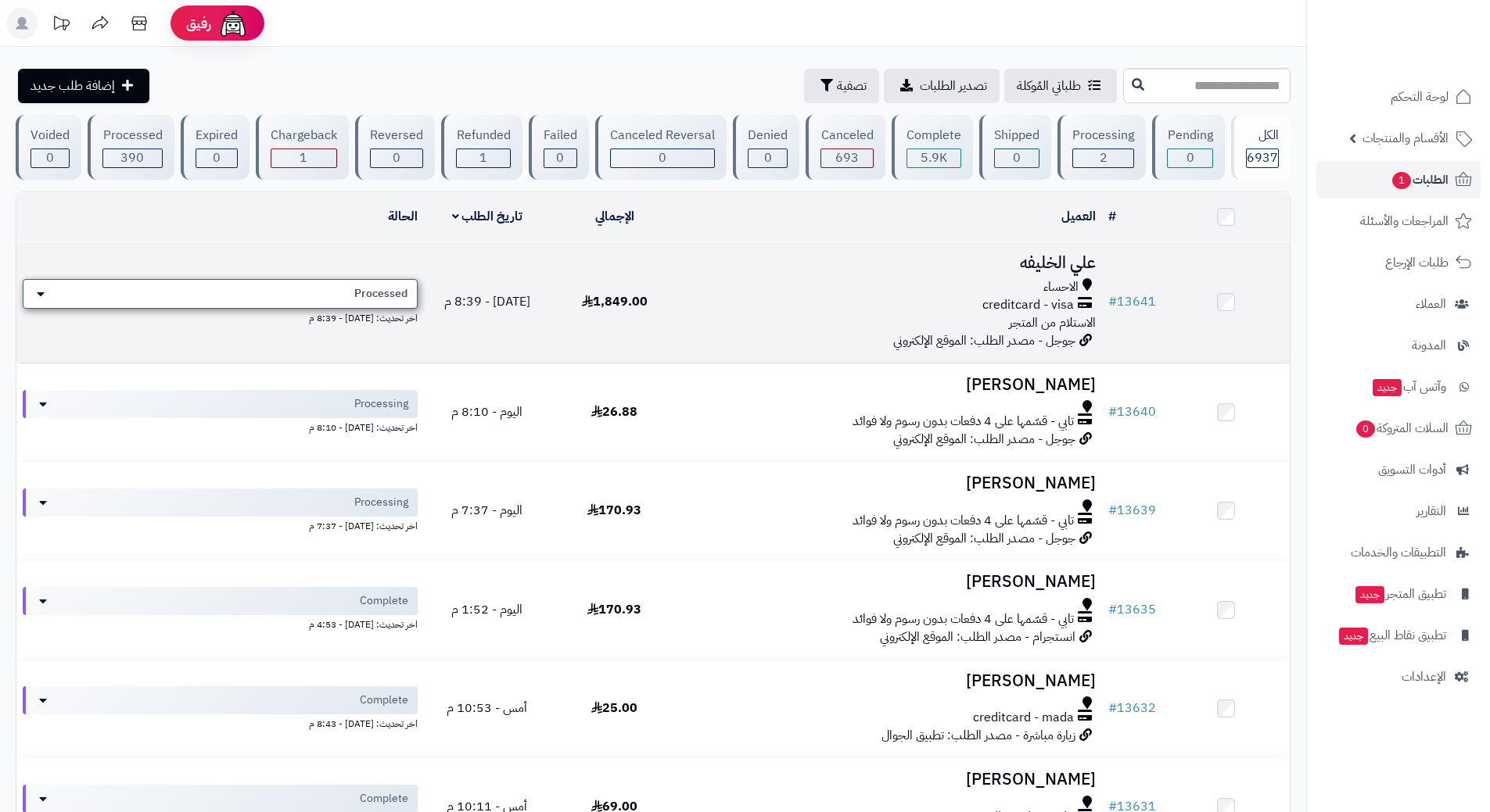
click at [333, 293] on div "Processed" at bounding box center [220, 293] width 395 height 30
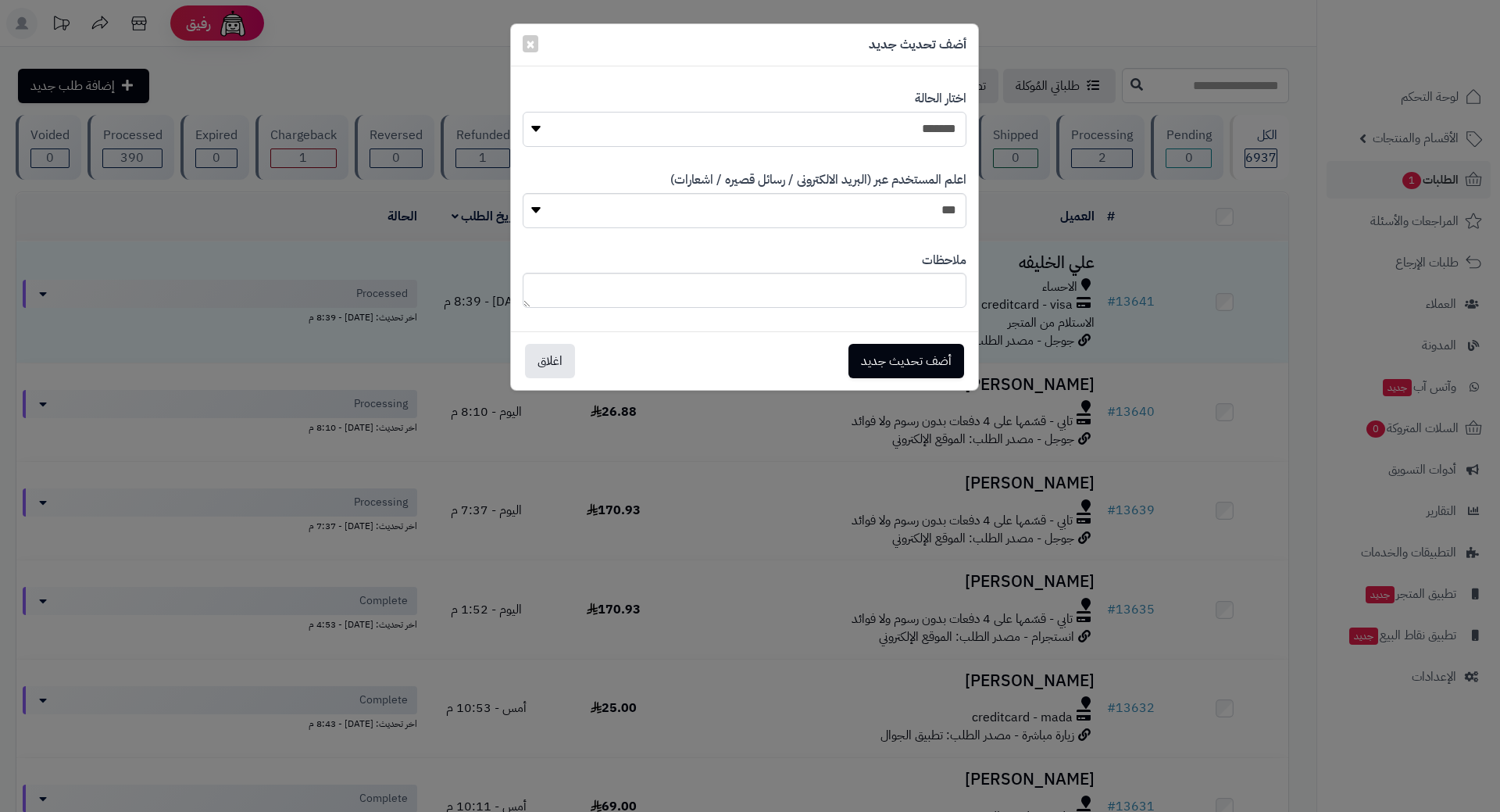
drag, startPoint x: 721, startPoint y: 122, endPoint x: 742, endPoint y: 137, distance: 25.8
click at [721, 122] on select "**********" at bounding box center [745, 129] width 444 height 36
select select "*"
click at [523, 112] on select "**********" at bounding box center [745, 129] width 444 height 36
click at [901, 372] on button "أضف تحديث جديد" at bounding box center [906, 360] width 116 height 35
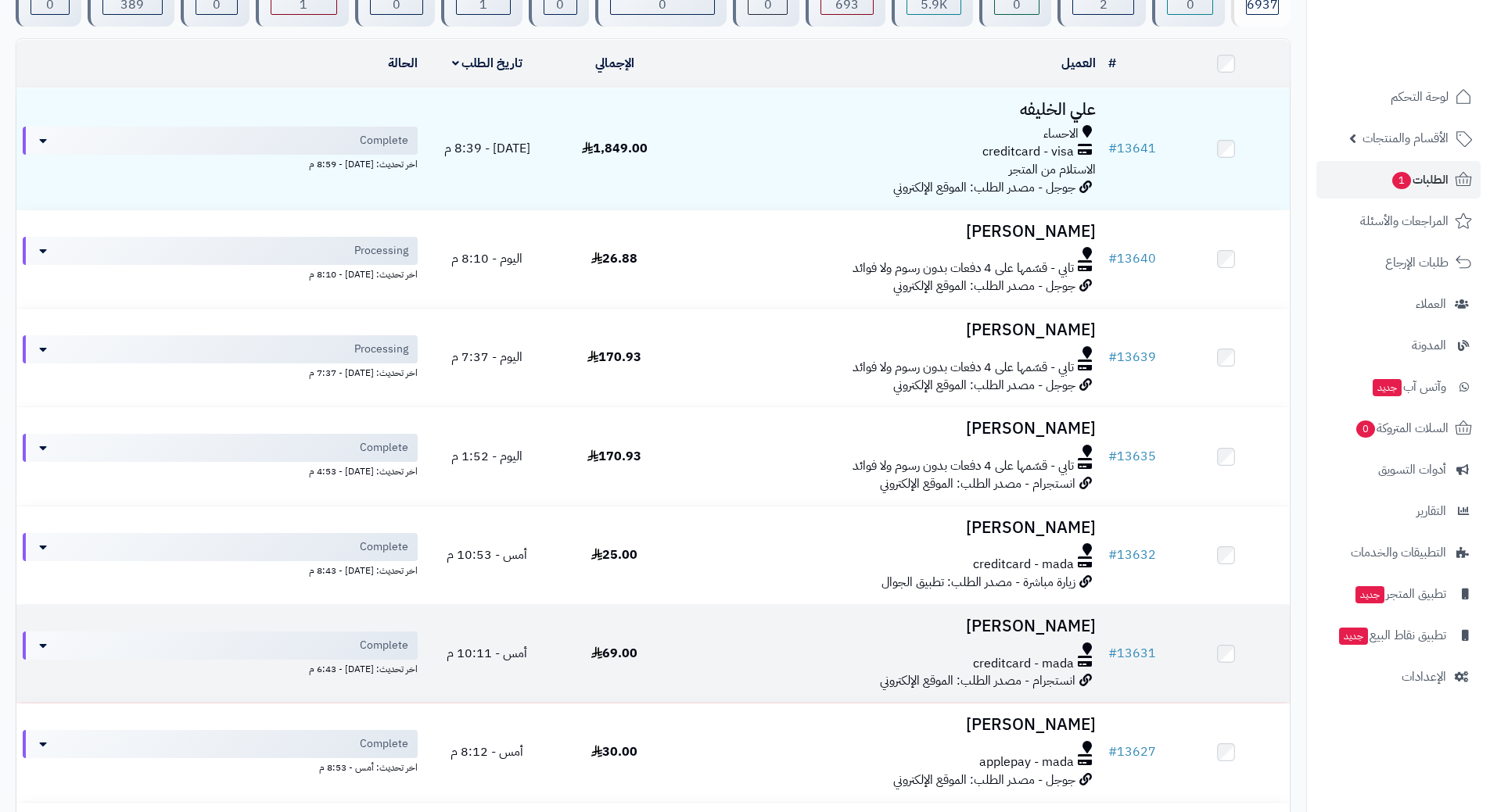
scroll to position [156, 0]
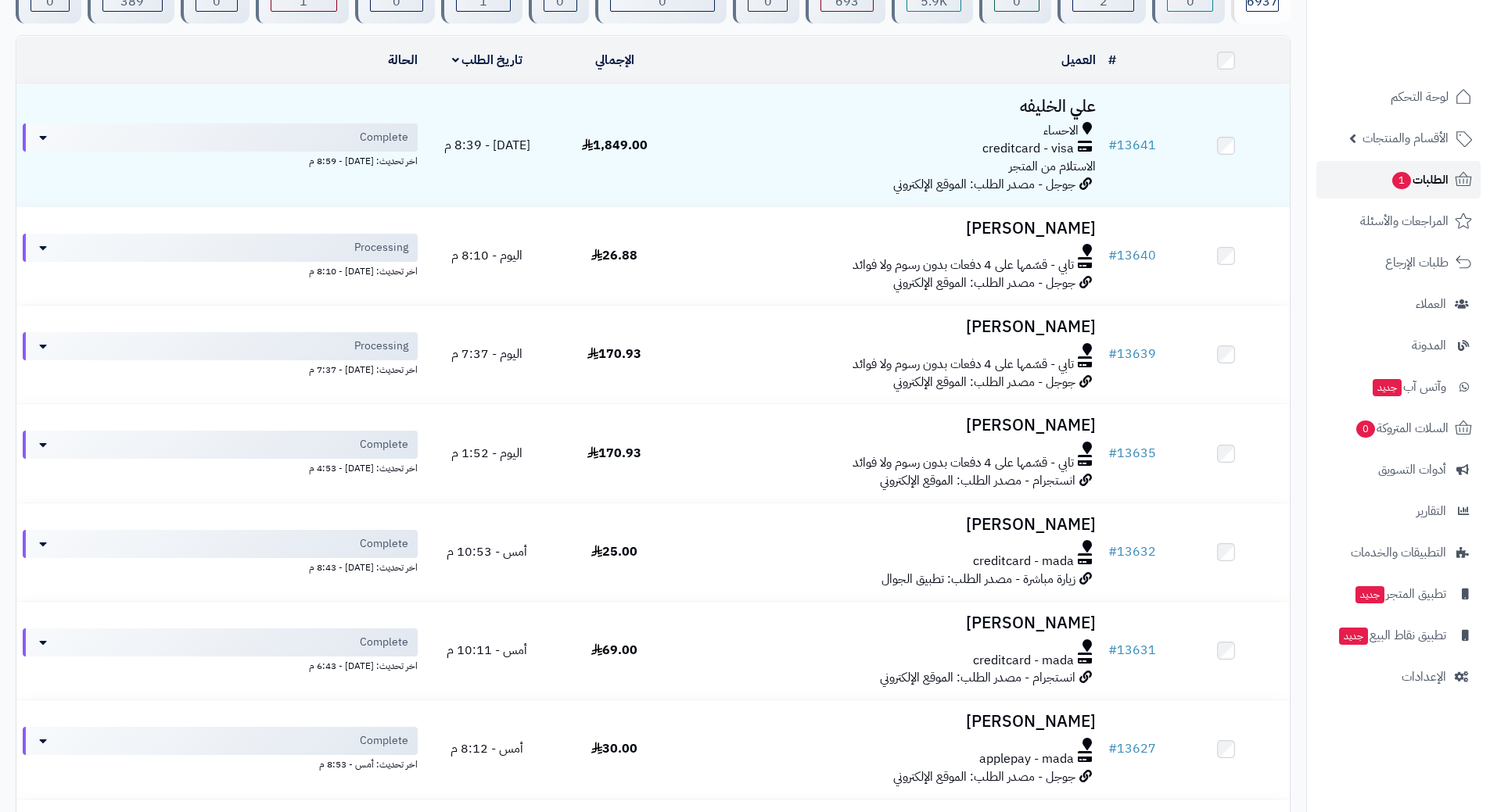
click at [1354, 164] on link "الطلبات 1" at bounding box center [1398, 180] width 164 height 37
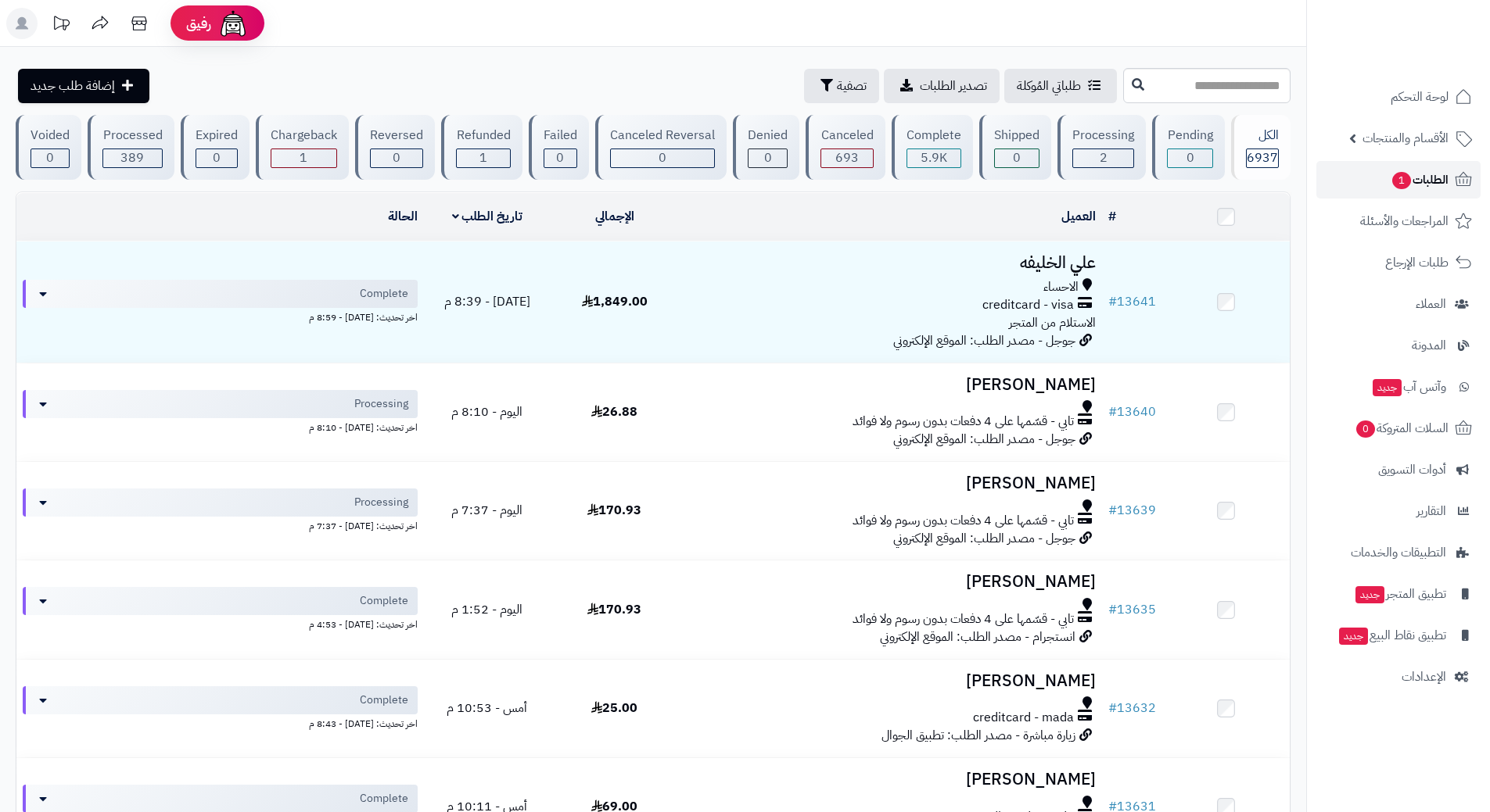
click at [1325, 176] on link "الطلبات 1" at bounding box center [1398, 180] width 164 height 37
